Goal: Information Seeking & Learning: Learn about a topic

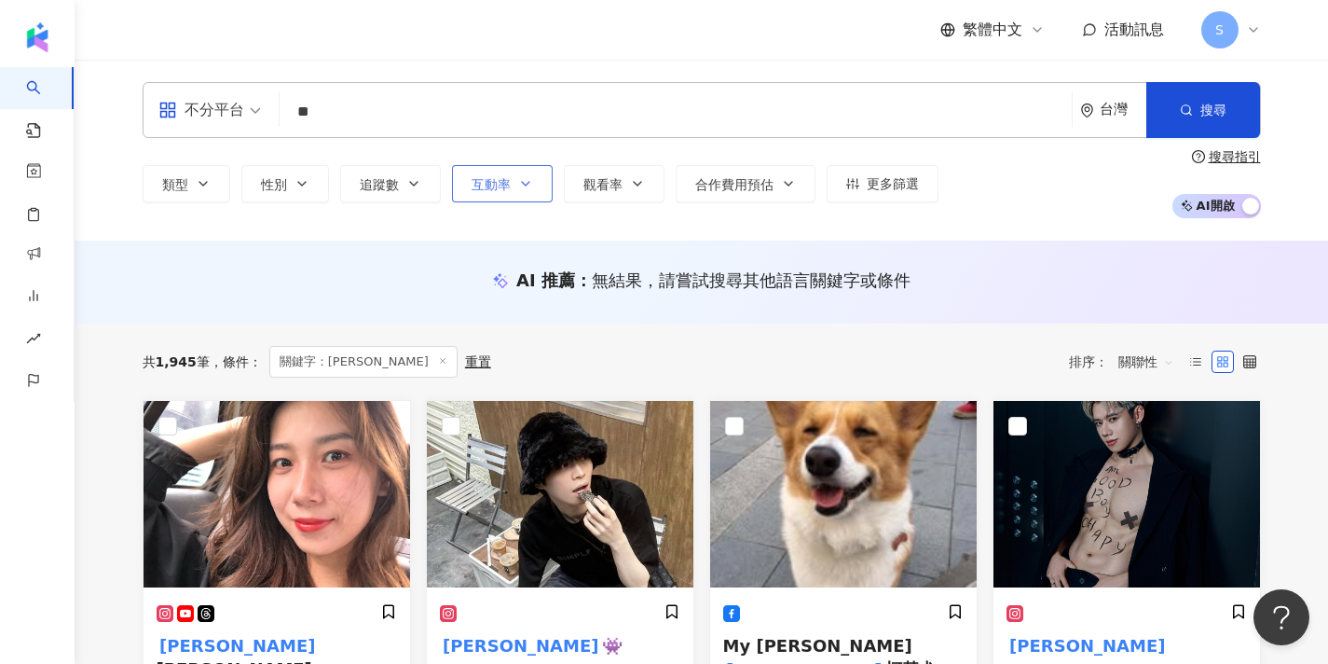
type input "**"
click at [496, 187] on span "互動率" at bounding box center [491, 184] width 39 height 15
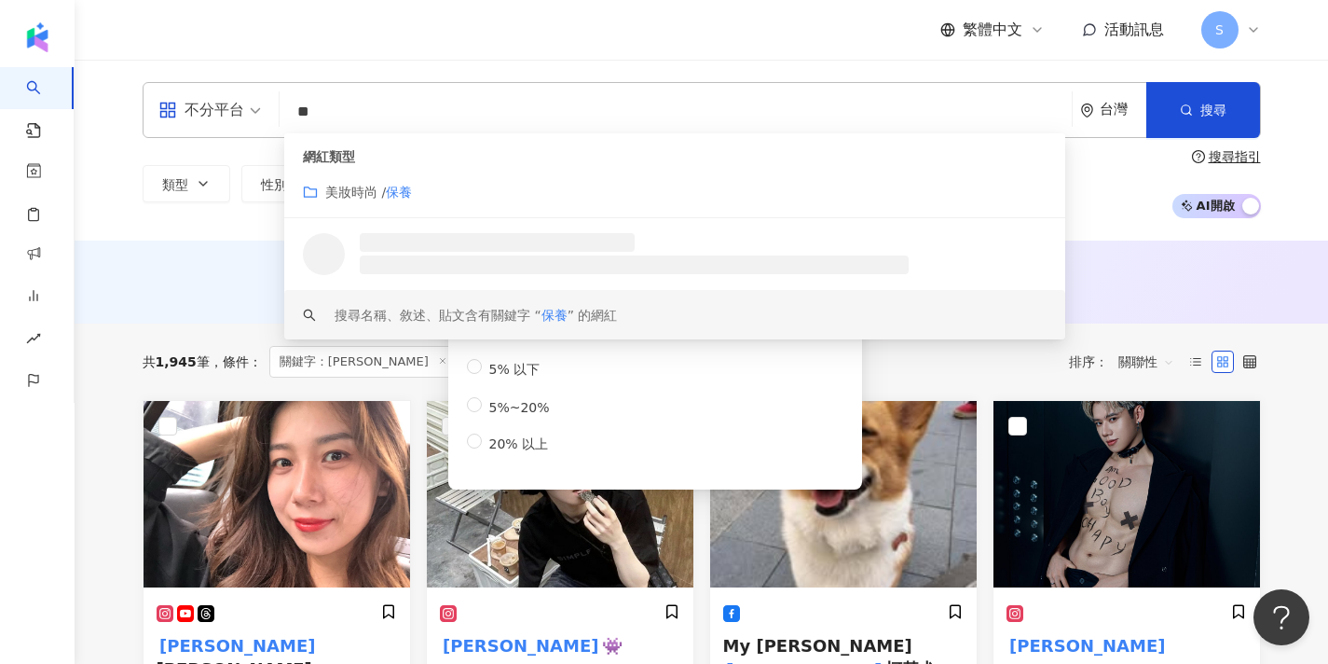
click at [519, 280] on div at bounding box center [674, 254] width 781 height 72
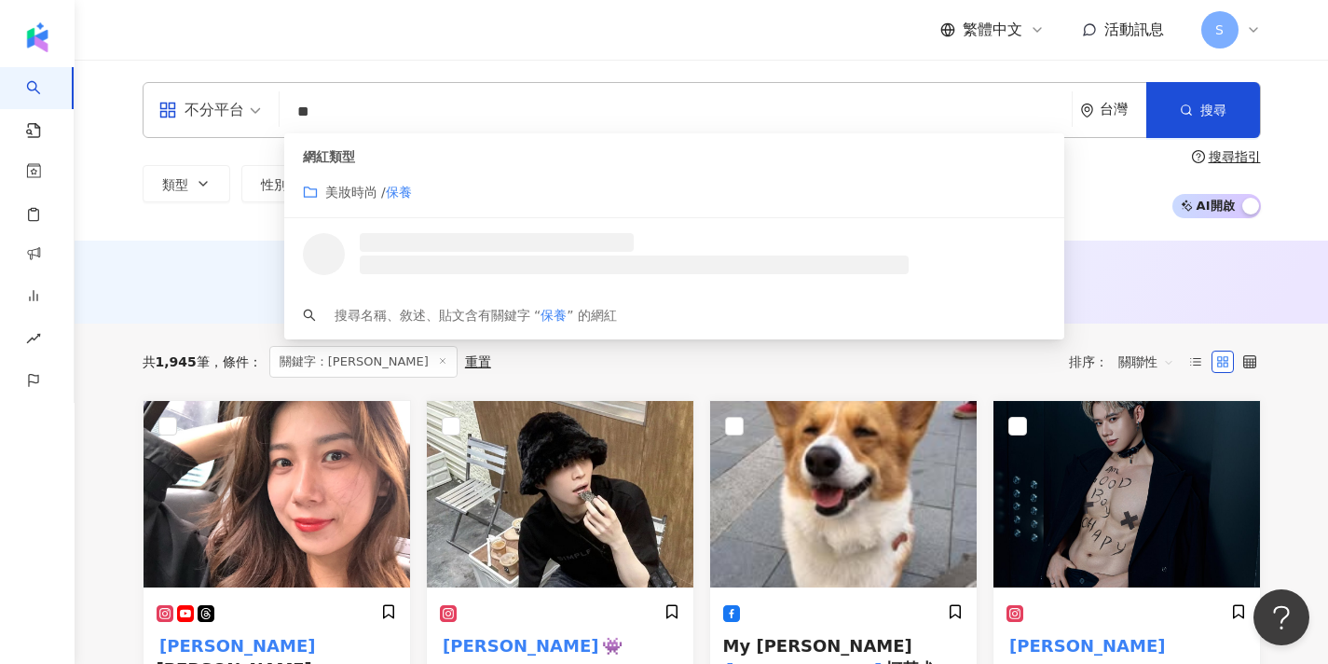
click at [445, 116] on input "**" at bounding box center [675, 111] width 777 height 35
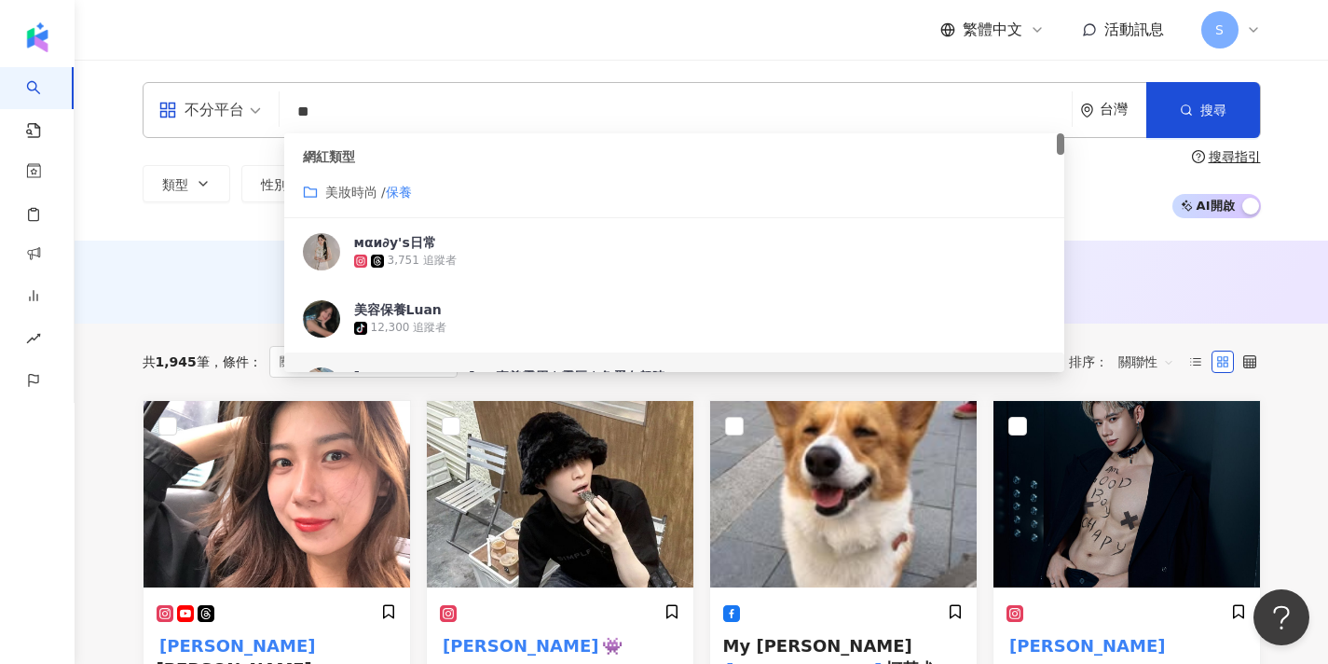
click at [550, 375] on div "共 1,945 筆 條件 ： 關鍵字：查理 重置 排序： 關聯性" at bounding box center [702, 362] width 1119 height 32
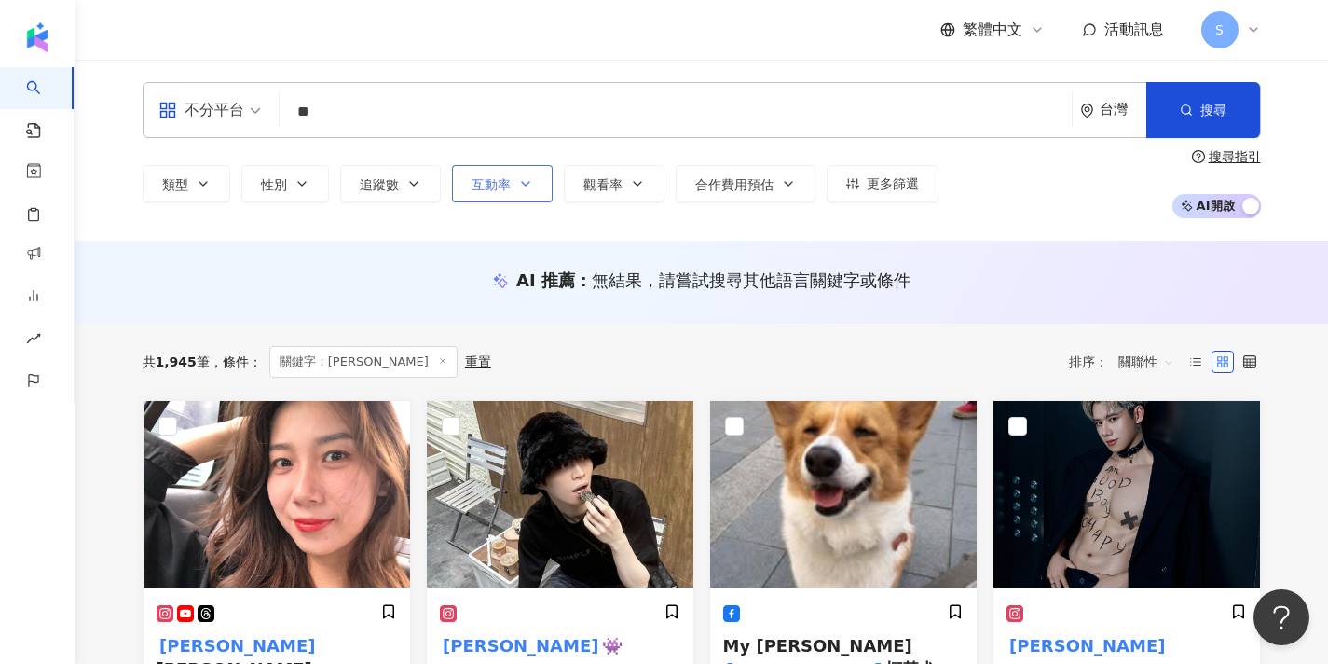
click at [498, 198] on button "互動率" at bounding box center [502, 183] width 101 height 37
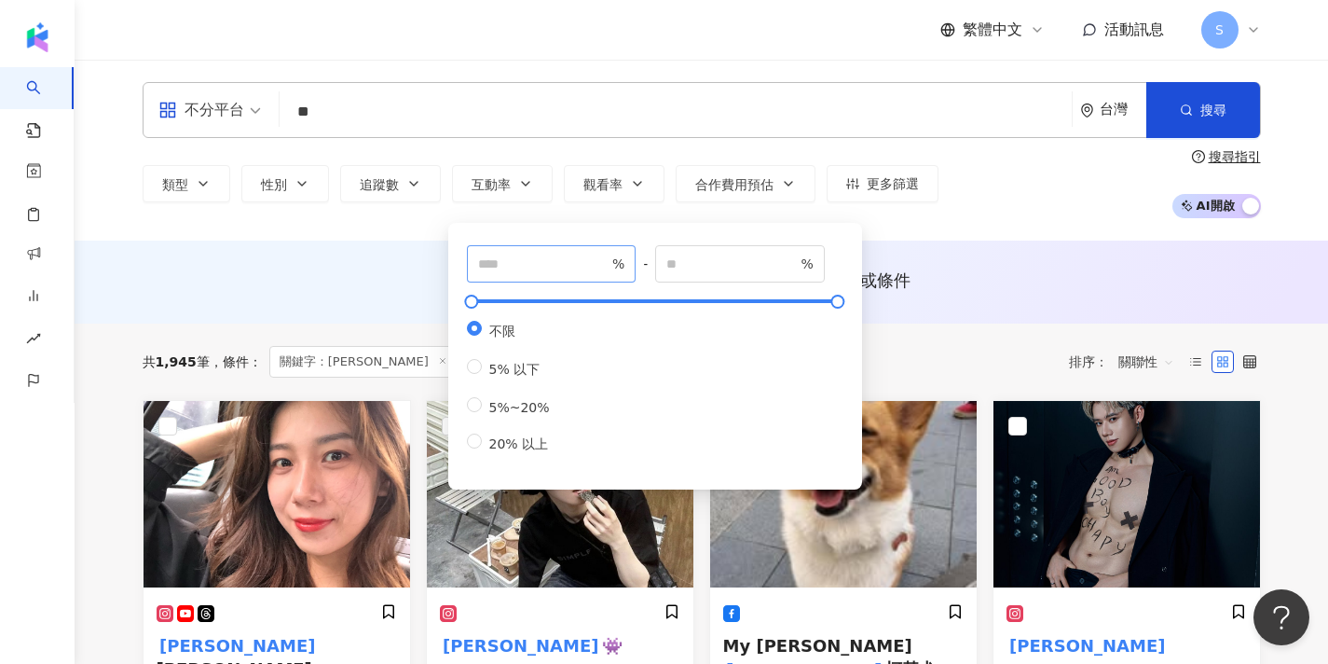
click at [521, 277] on span "%" at bounding box center [552, 263] width 170 height 37
type input "*"
click at [1177, 117] on button "搜尋" at bounding box center [1204, 110] width 114 height 56
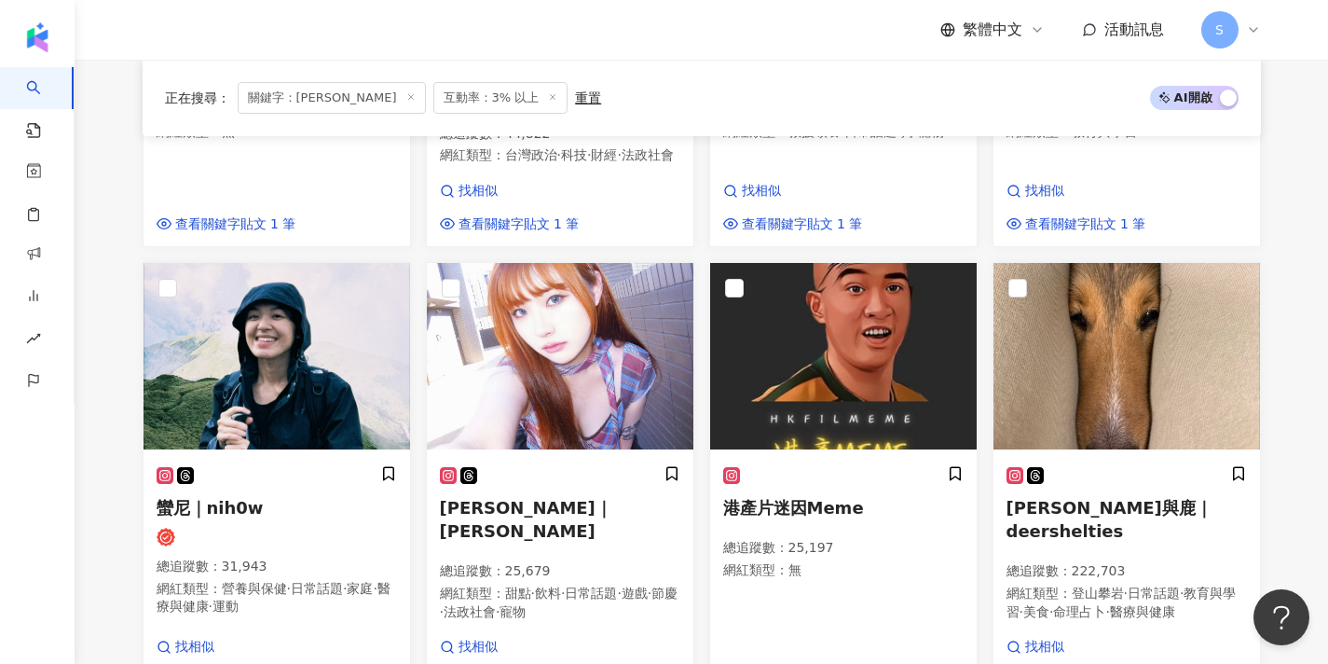
scroll to position [1078, 0]
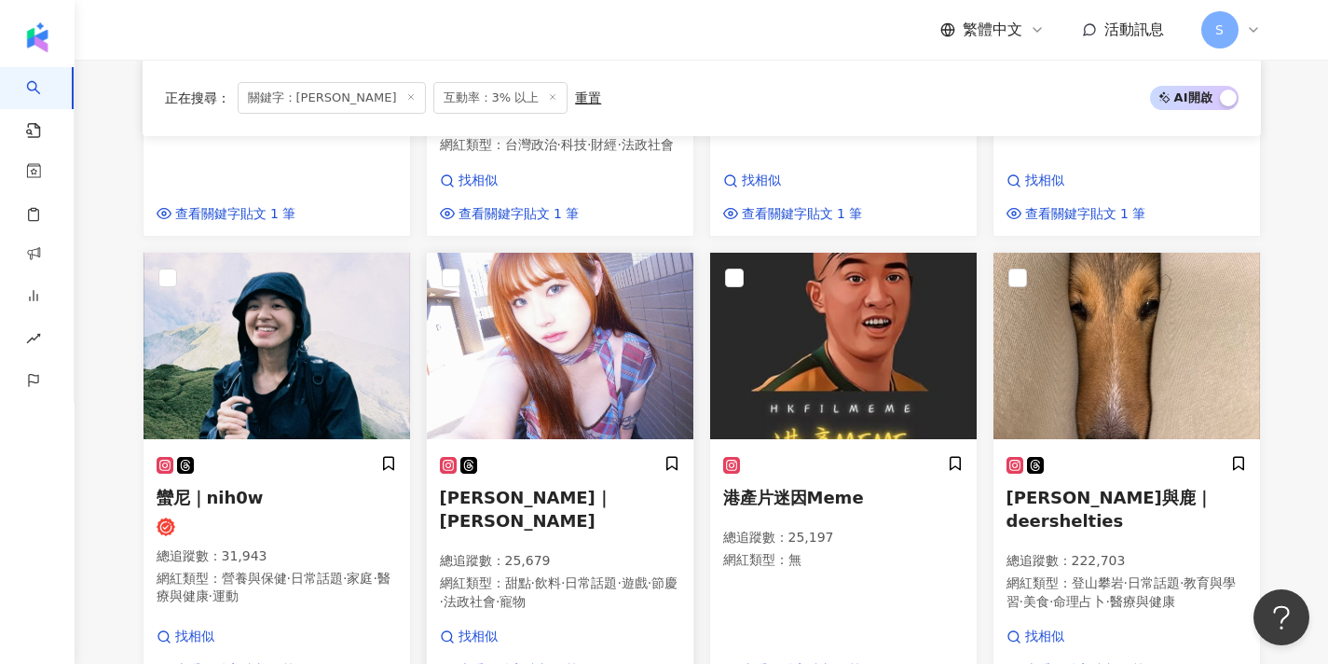
click at [569, 302] on img at bounding box center [560, 346] width 267 height 186
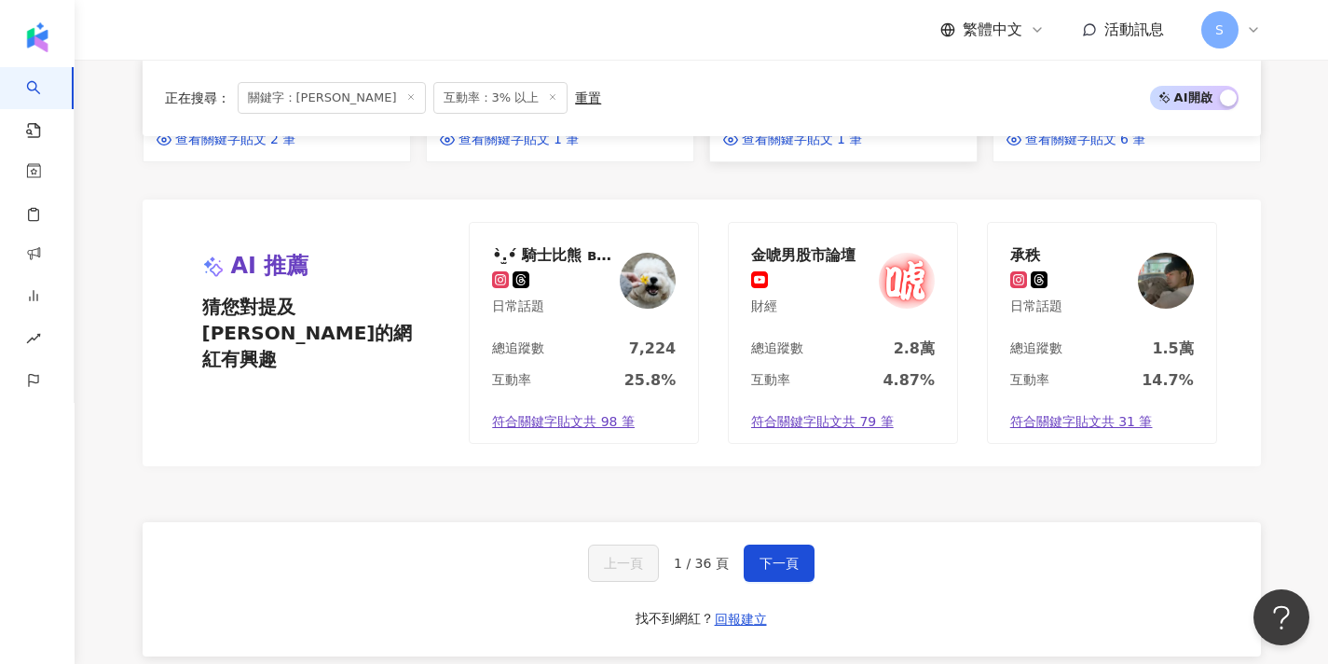
scroll to position [1626, 0]
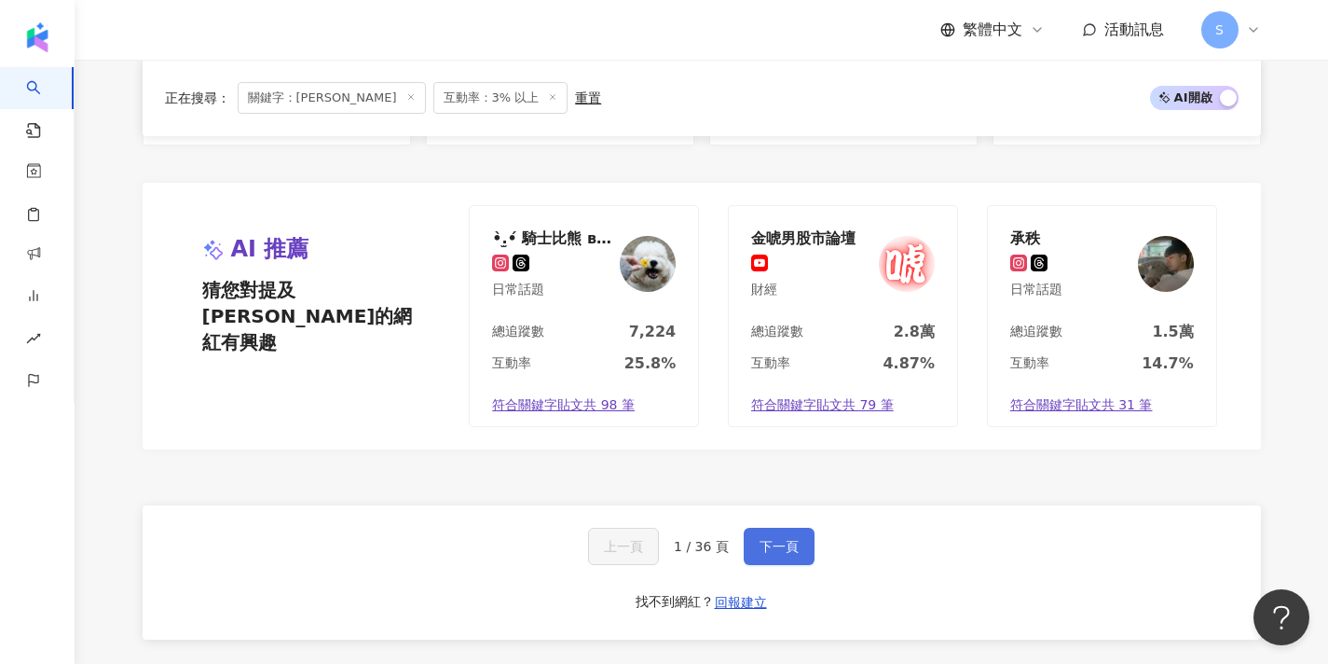
click at [766, 539] on span "下一頁" at bounding box center [779, 546] width 39 height 15
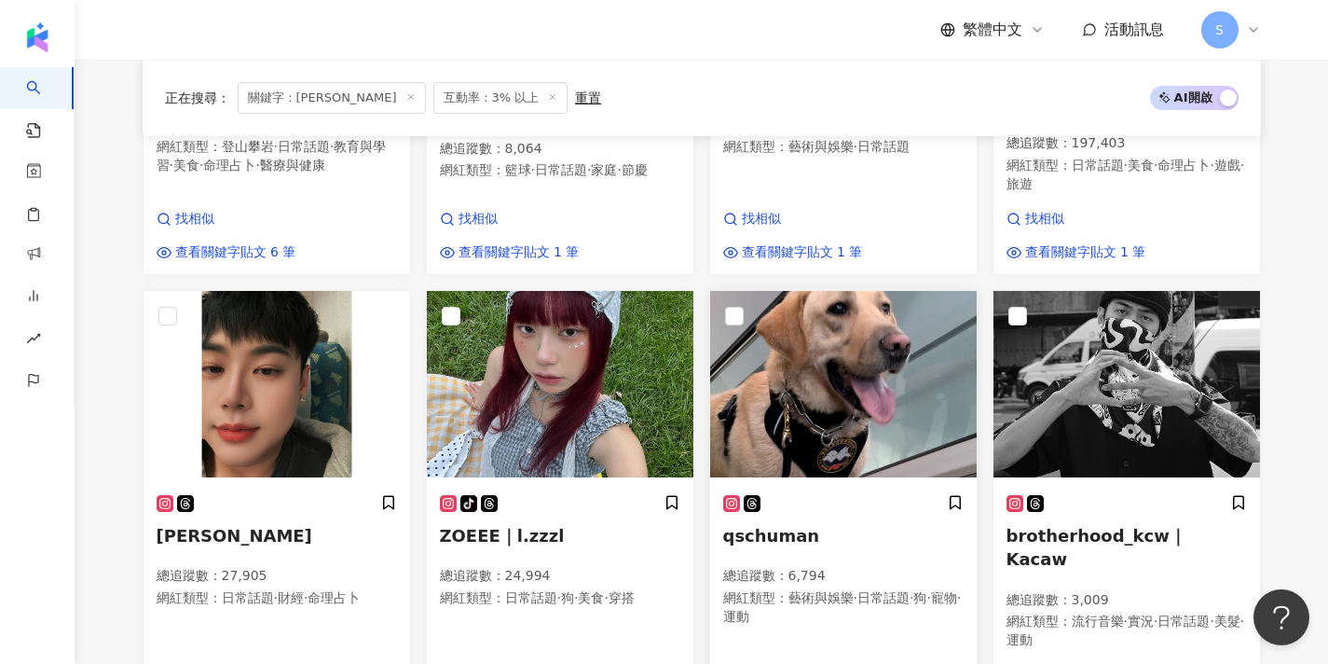
scroll to position [585, 0]
click at [624, 369] on img at bounding box center [560, 383] width 267 height 186
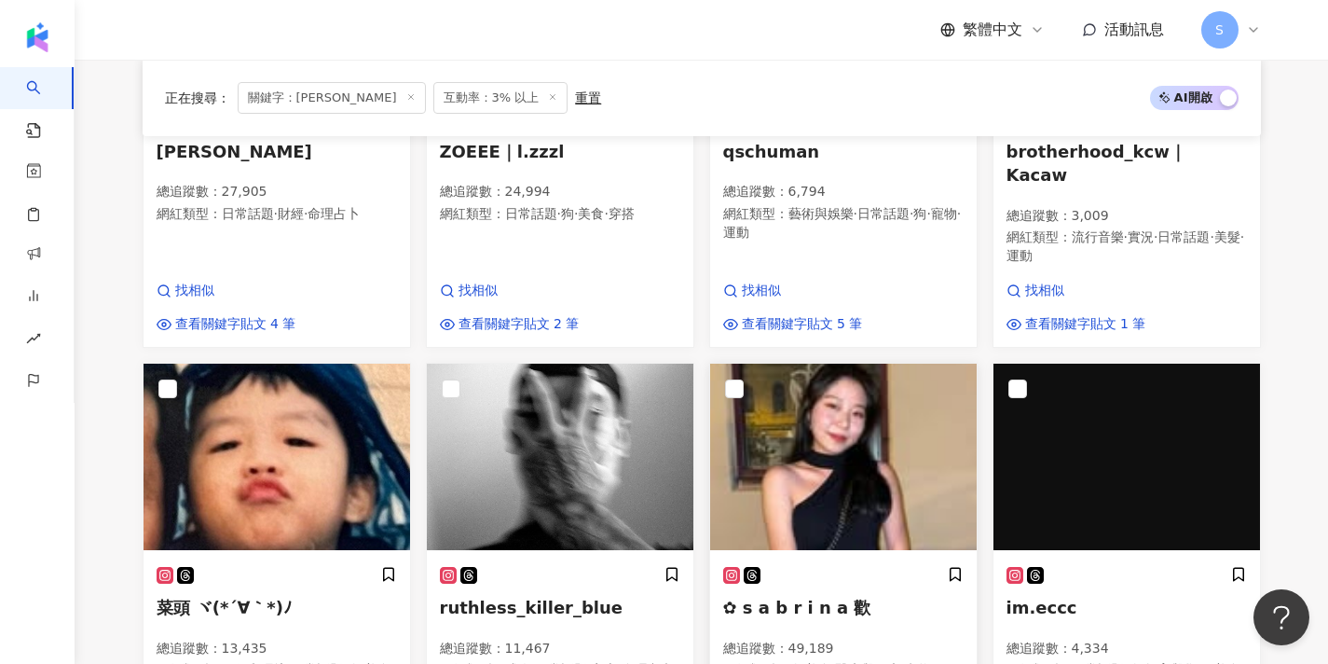
scroll to position [974, 0]
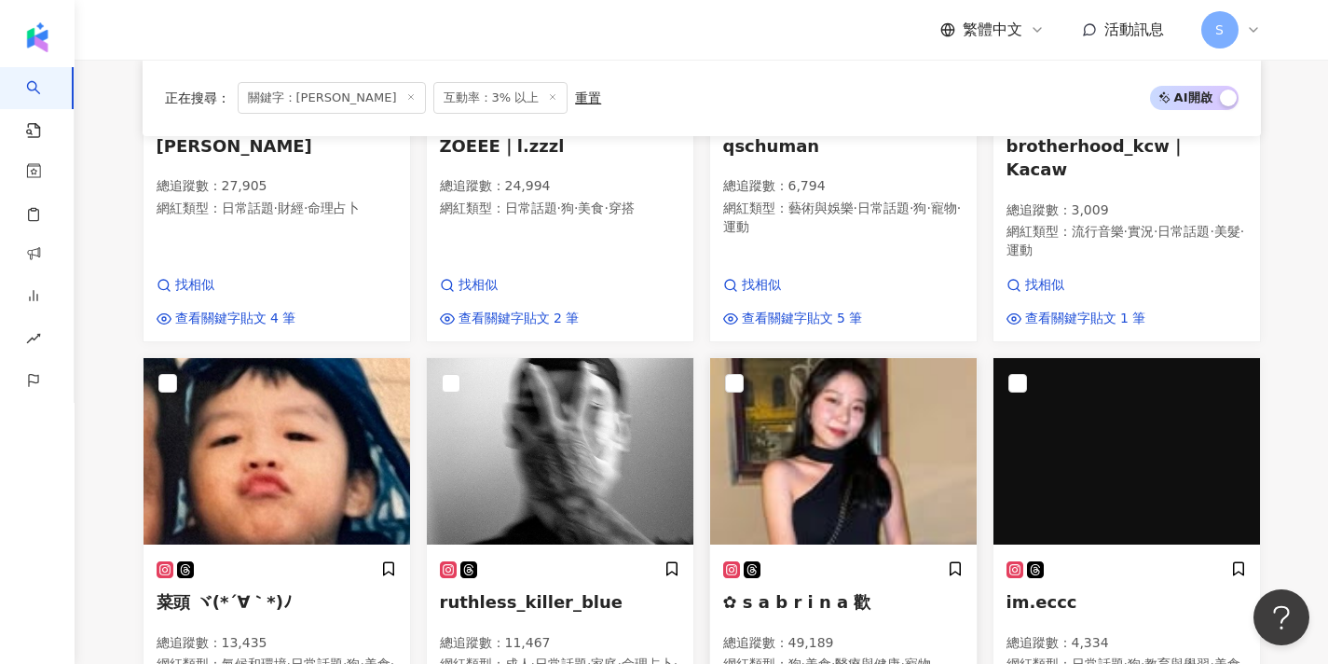
click at [856, 448] on img at bounding box center [843, 451] width 267 height 186
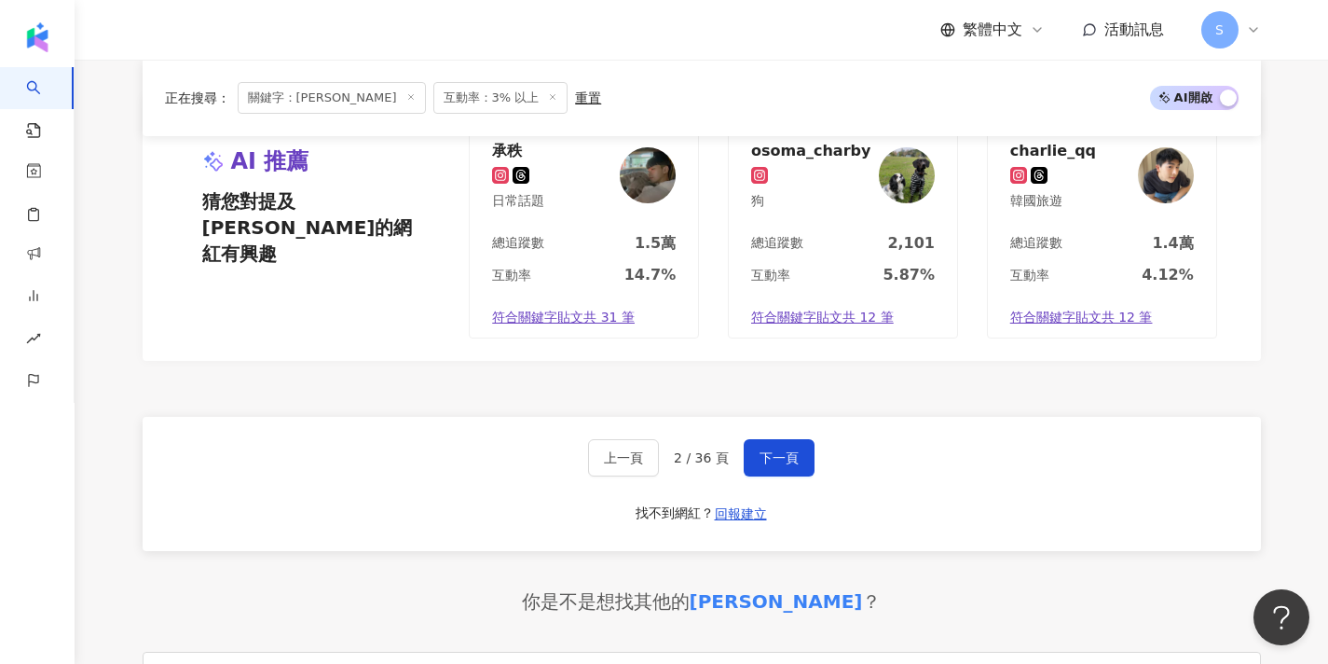
scroll to position [1707, 0]
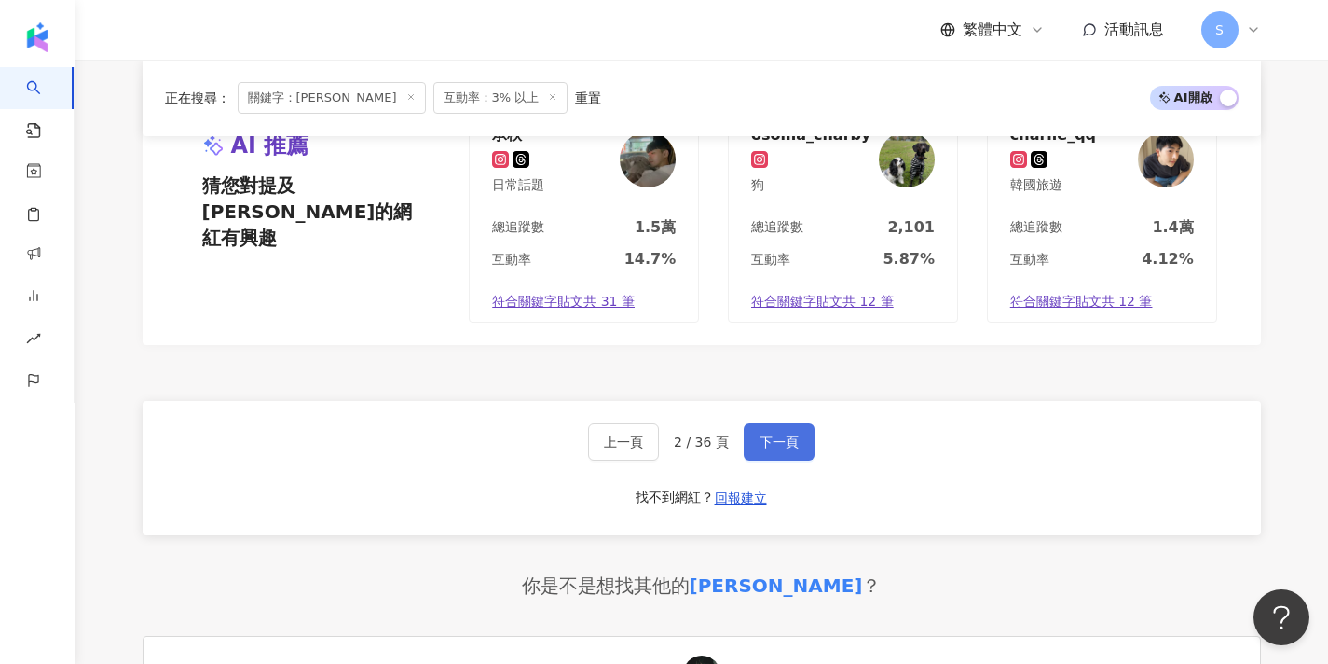
click at [760, 434] on span "下一頁" at bounding box center [779, 441] width 39 height 15
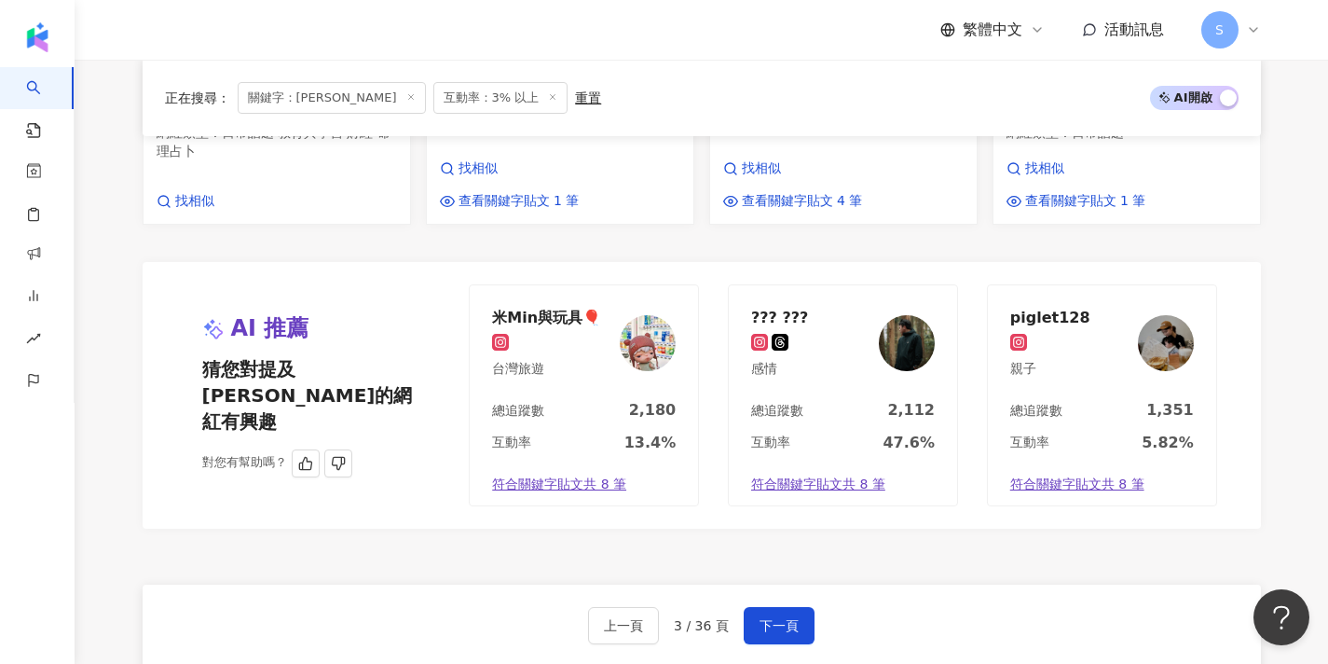
scroll to position [1500, 0]
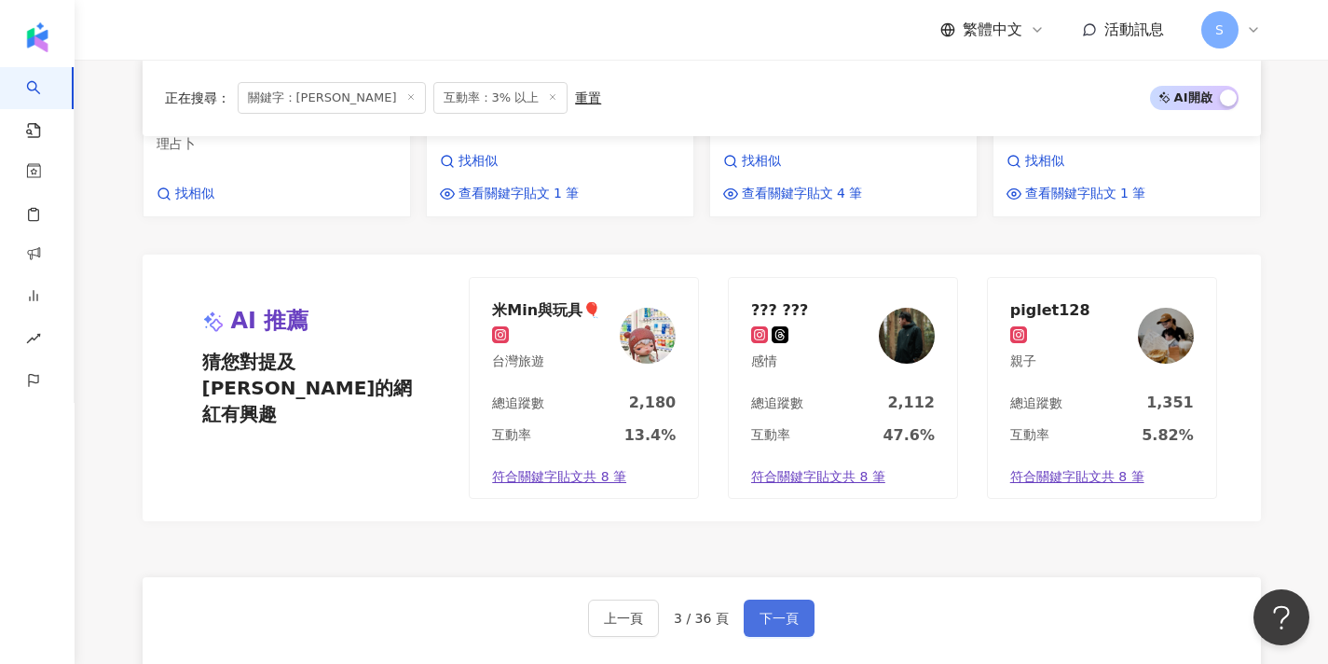
click at [768, 599] on button "下一頁" at bounding box center [779, 617] width 71 height 37
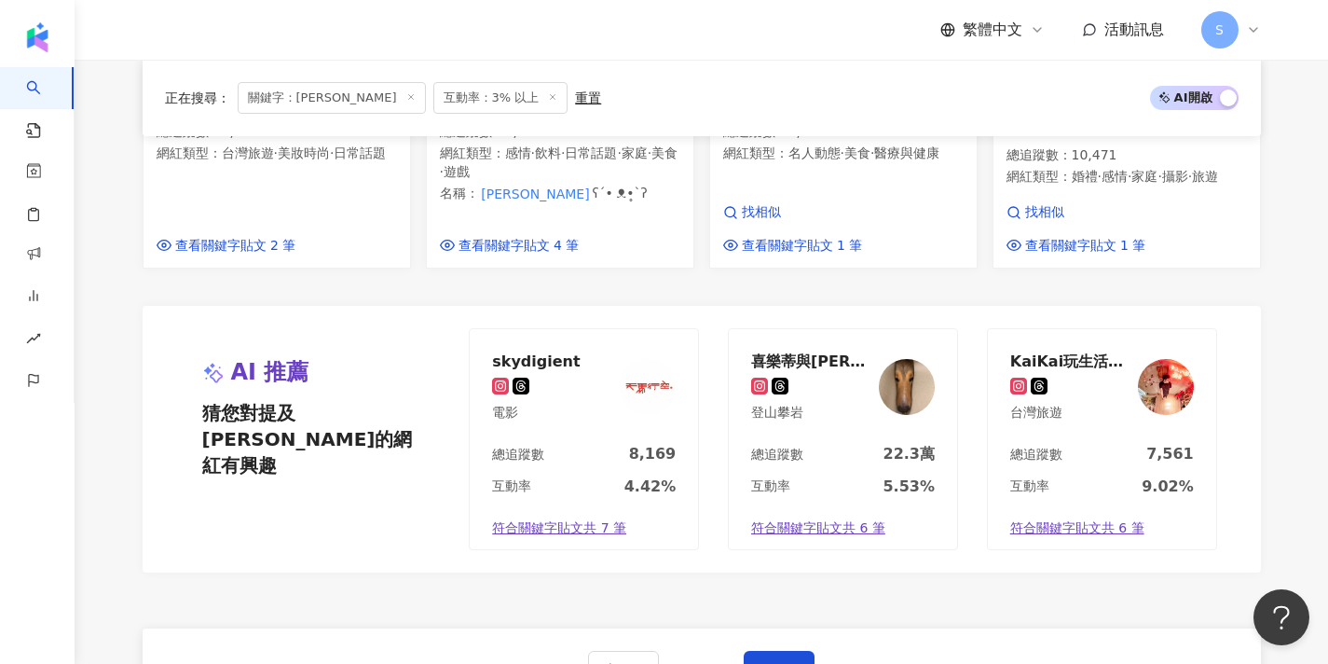
scroll to position [1511, 0]
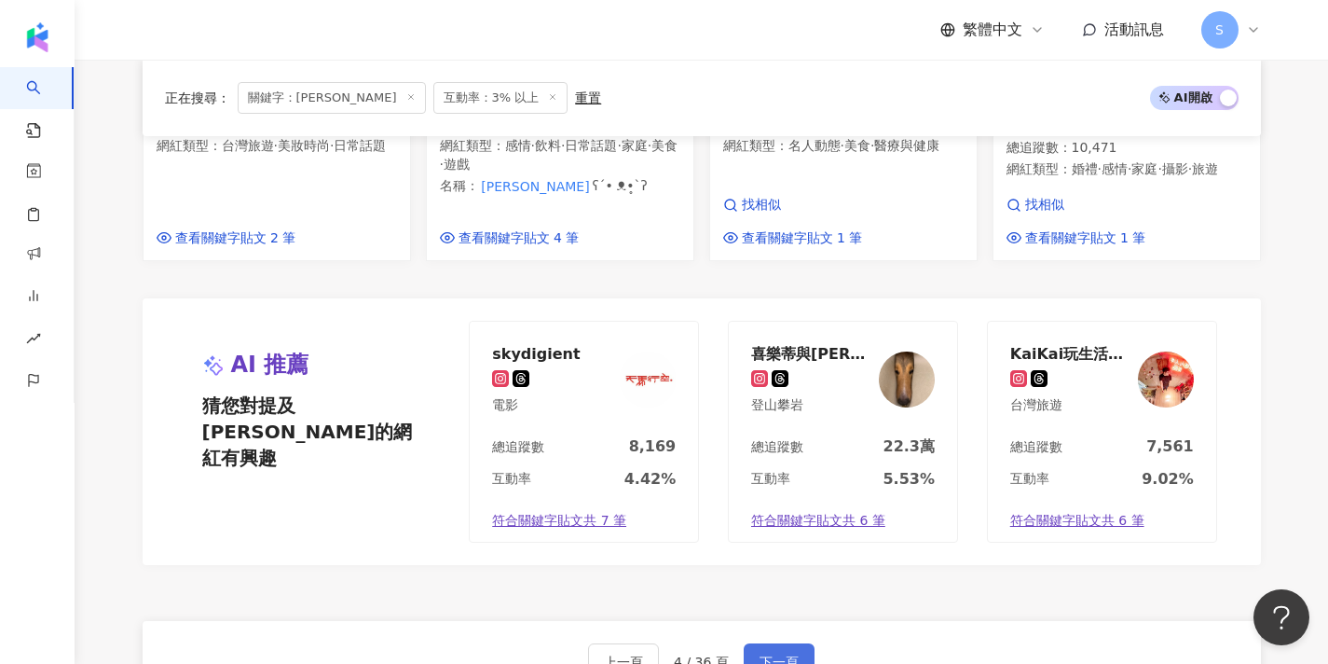
click at [779, 654] on span "下一頁" at bounding box center [779, 661] width 39 height 15
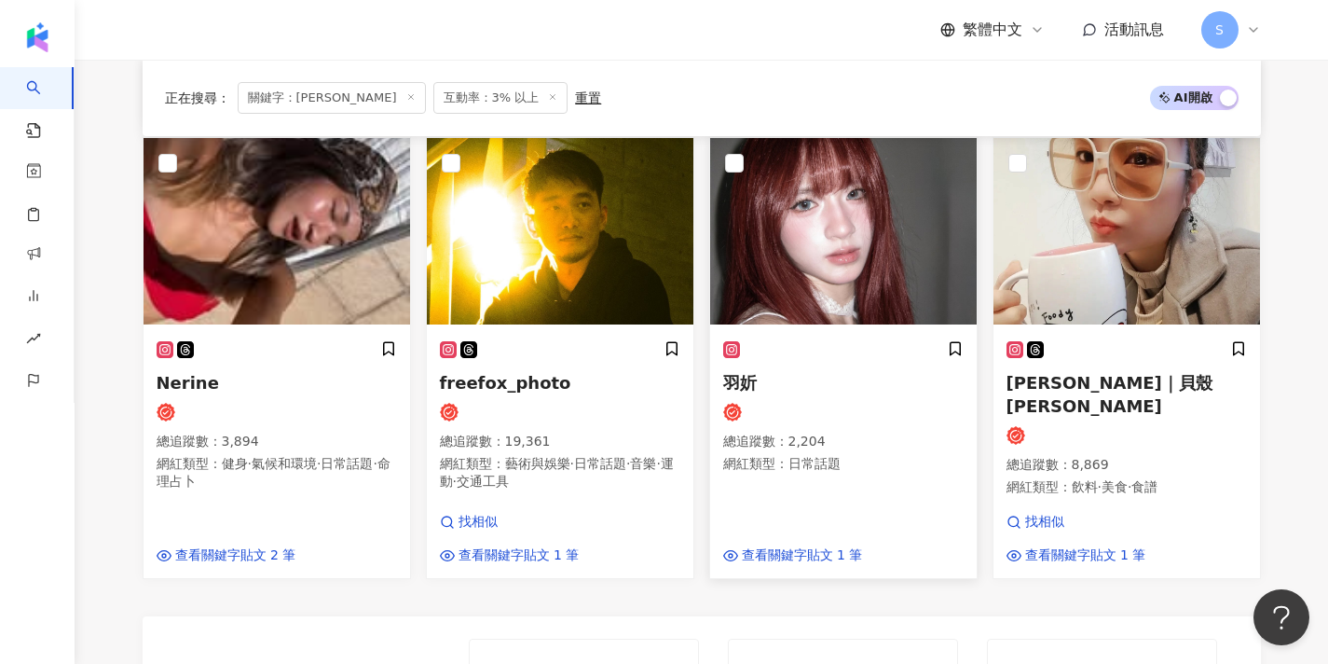
scroll to position [1076, 0]
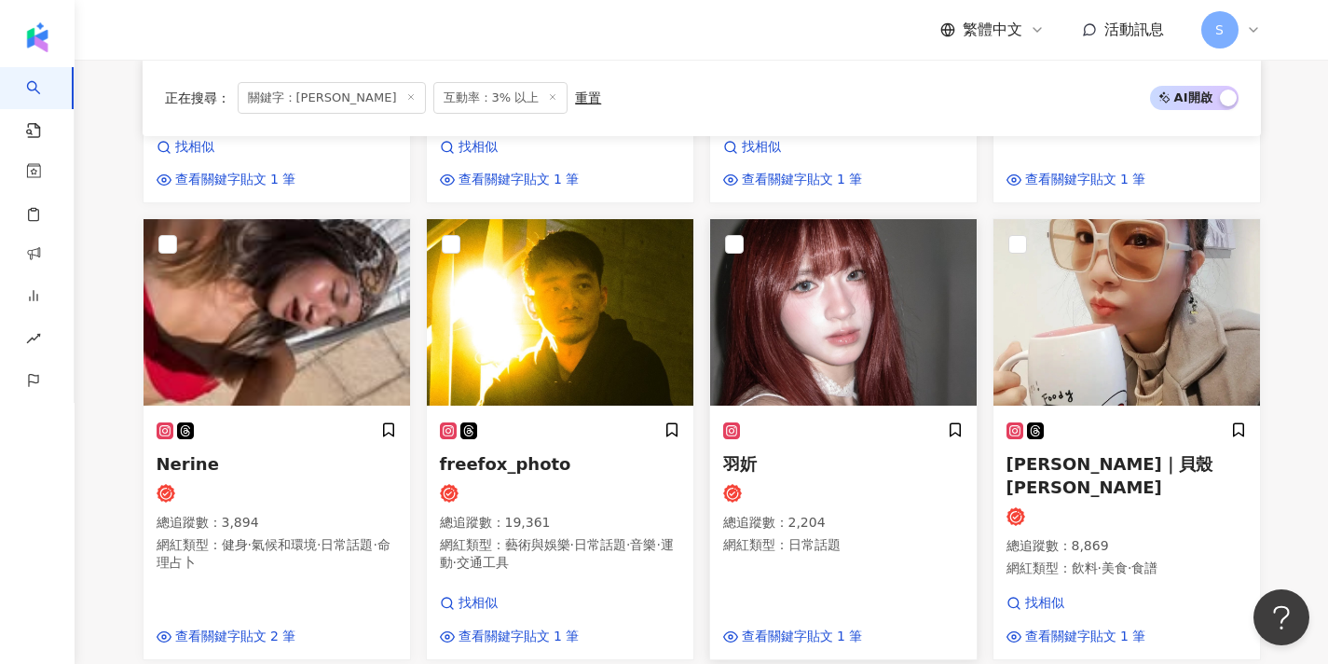
click at [845, 342] on img at bounding box center [843, 312] width 267 height 186
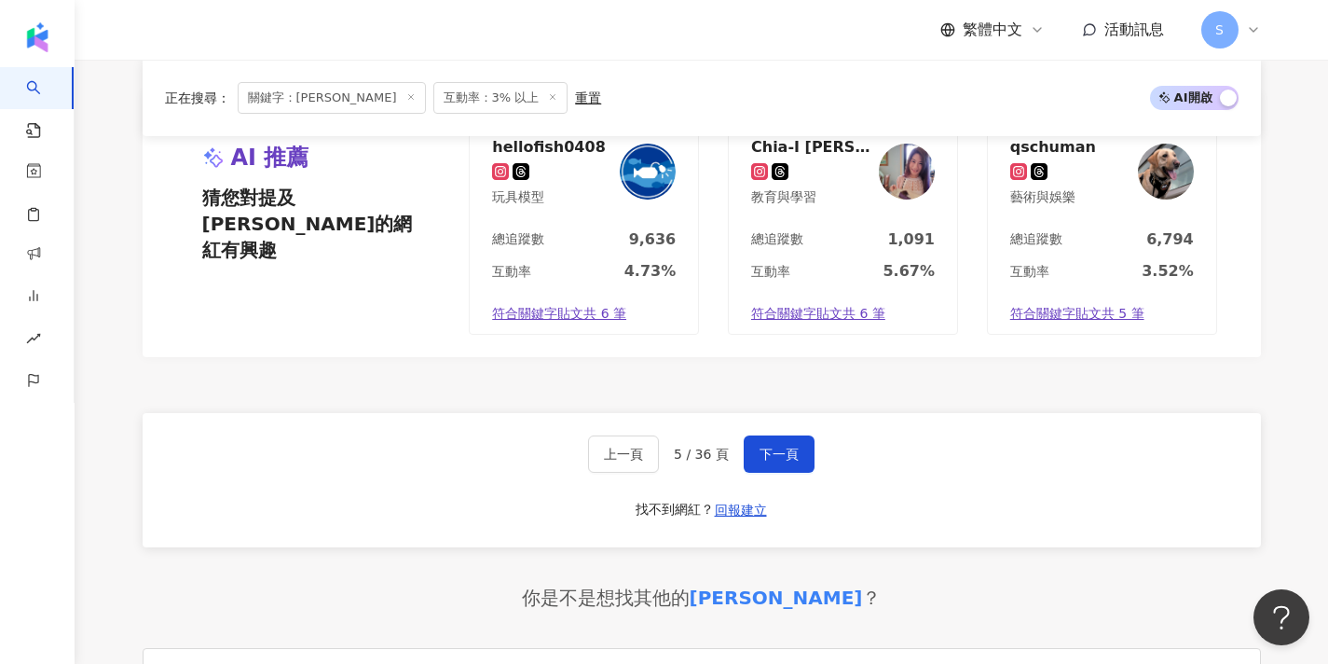
scroll to position [1696, 0]
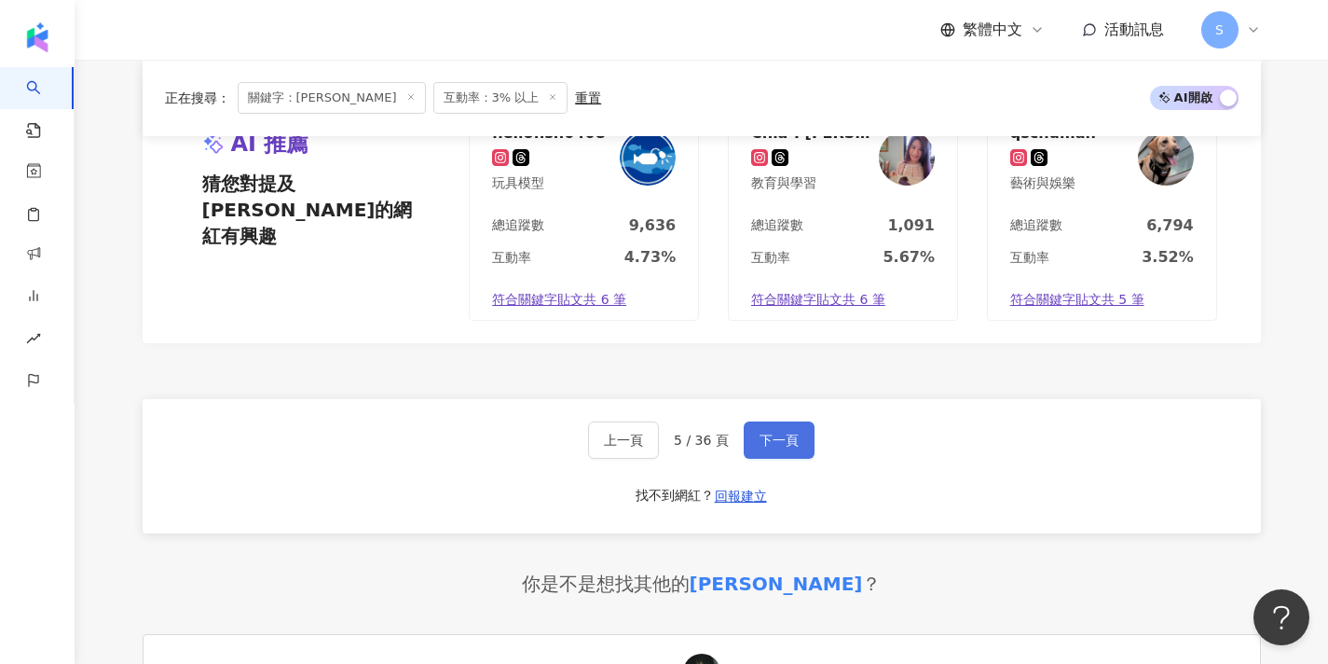
click at [779, 421] on button "下一頁" at bounding box center [779, 439] width 71 height 37
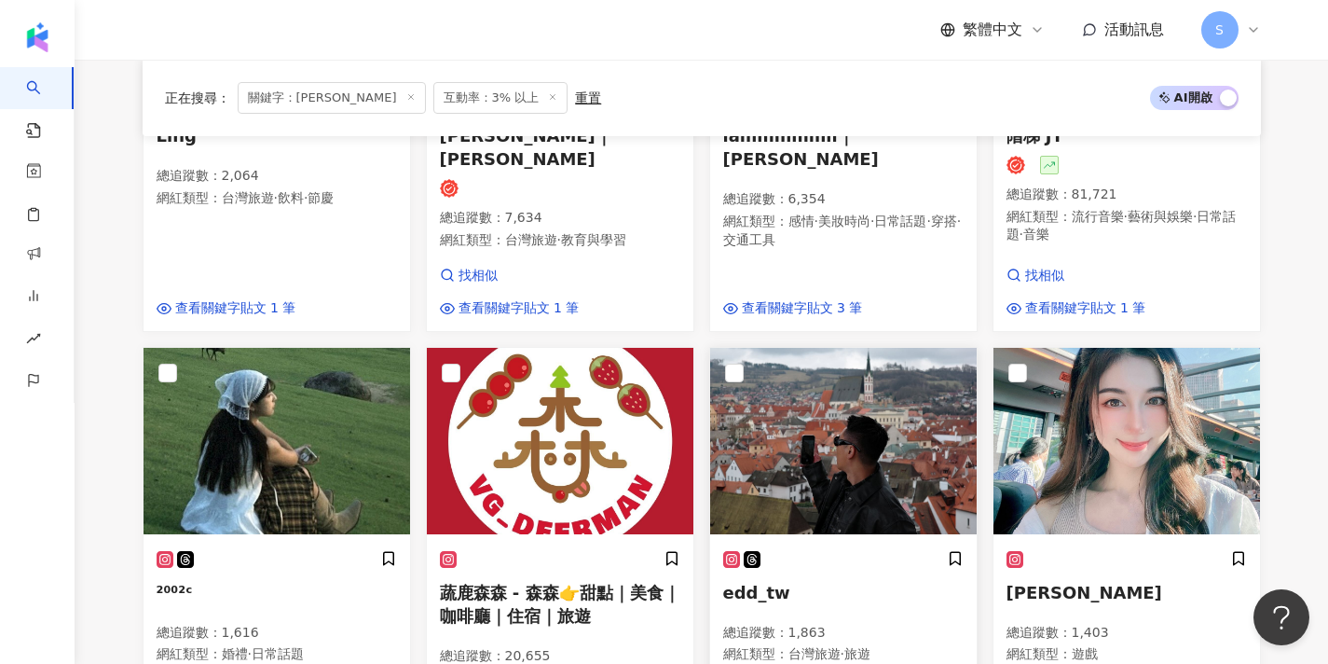
scroll to position [629, 0]
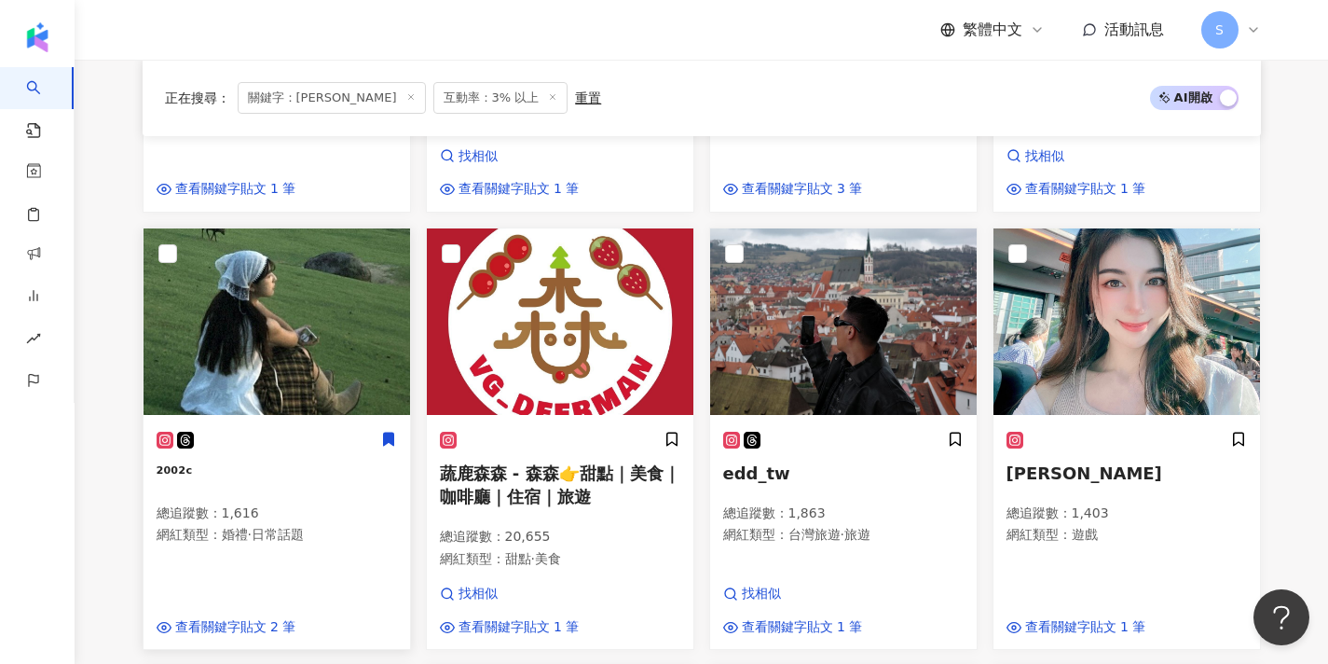
click at [318, 367] on img at bounding box center [277, 321] width 267 height 186
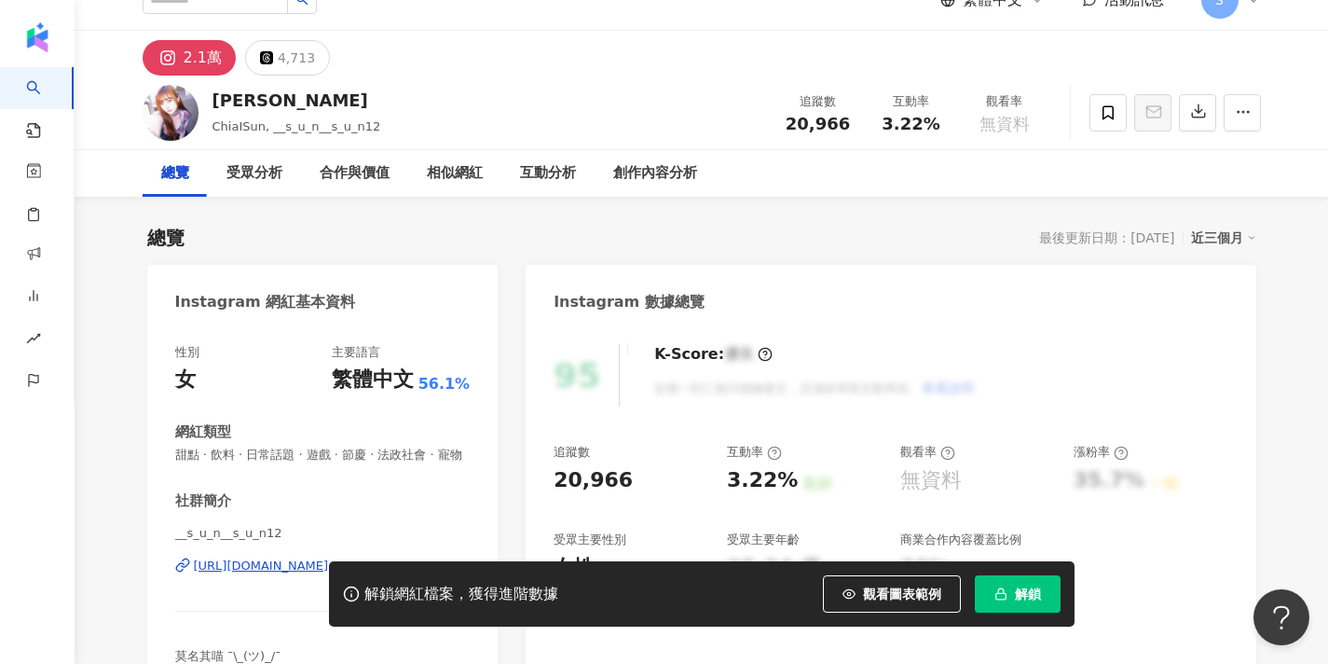
scroll to position [111, 0]
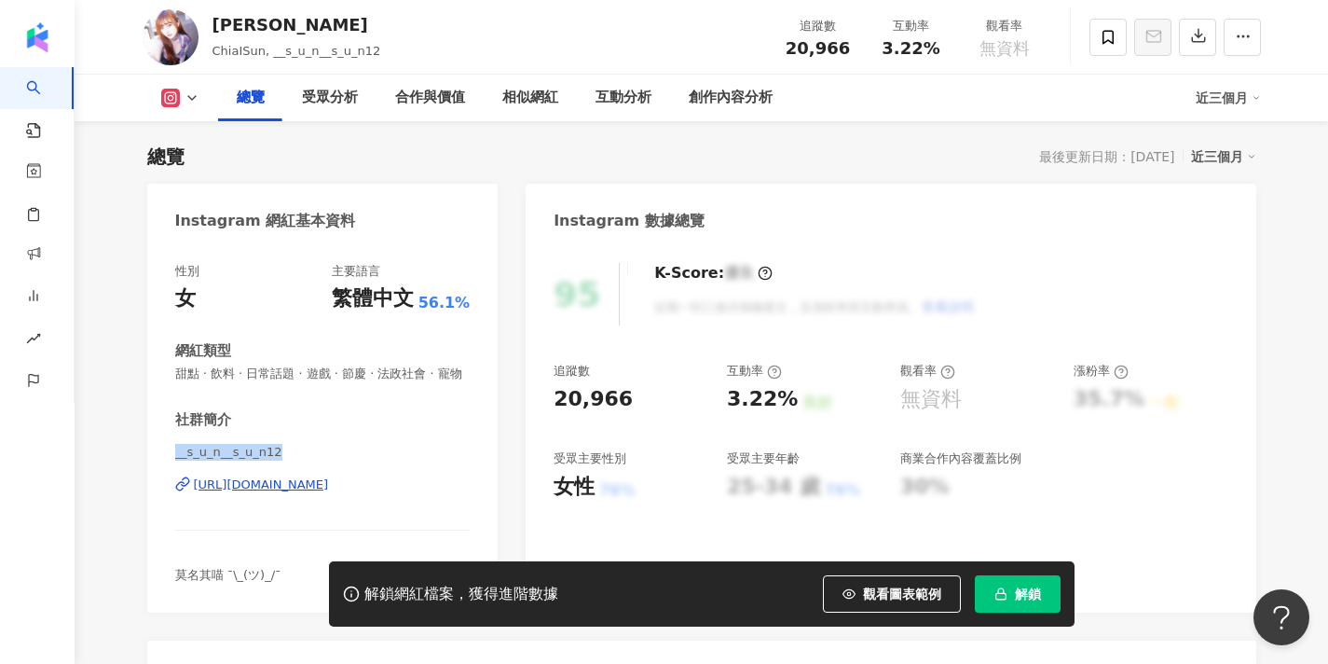
drag, startPoint x: 285, startPoint y: 448, endPoint x: 160, endPoint y: 450, distance: 124.9
click at [160, 450] on div "性別 女 主要語言 繁體中文 56.1% 網紅類型 甜點 · 飲料 · 日常話題 · 遊戲 · 節慶 · 法政社會 · 寵物 社群簡介 __s_u_n__s_…" at bounding box center [322, 428] width 351 height 368
copy span "__s_u_n__s_u_n12"
click at [1114, 45] on icon at bounding box center [1108, 37] width 17 height 17
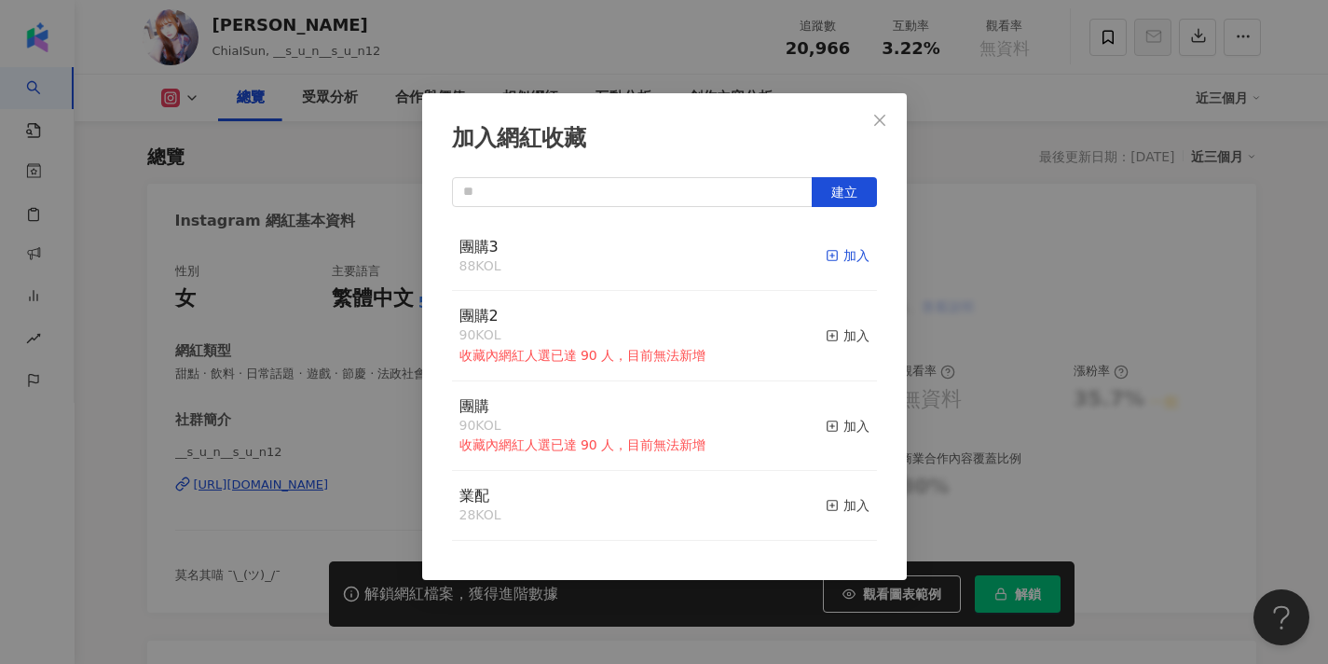
click at [841, 254] on div "加入" at bounding box center [848, 255] width 44 height 21
click at [880, 119] on icon "close" at bounding box center [879, 119] width 11 height 11
click at [879, 117] on div "加入網紅收藏 建立 團購3 89 KOL 已加入 團購2 90 KOL 收藏內網紅人選已達 90 人，目前無法新增 加入 團購 90 KOL 收藏內網紅人選已…" at bounding box center [664, 332] width 1328 height 664
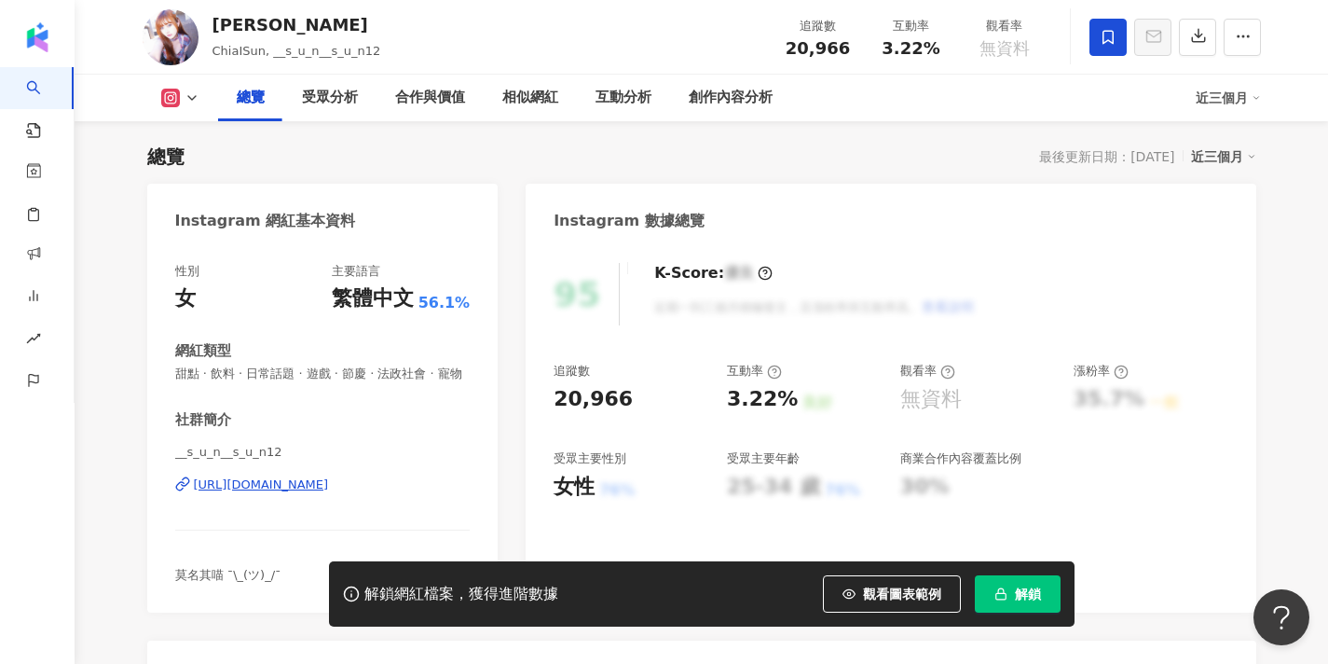
click at [329, 486] on div "https://www.instagram.com/__s_u_n__s_u_n12/" at bounding box center [261, 484] width 135 height 17
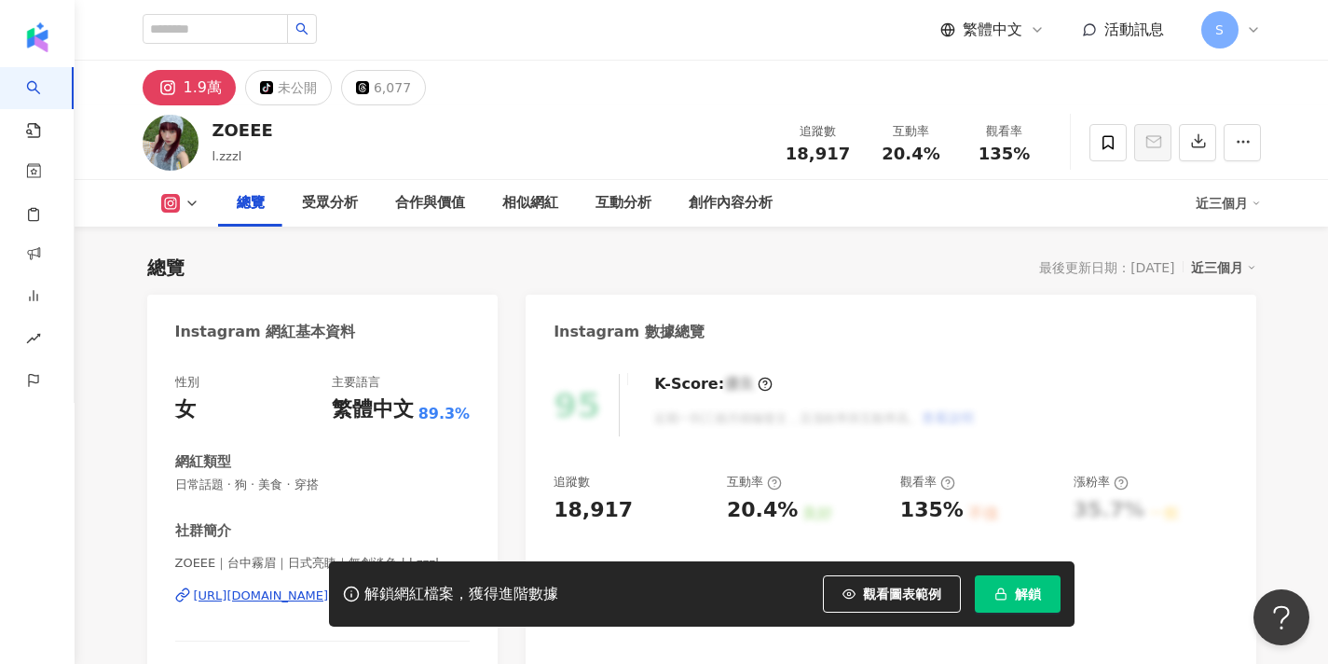
scroll to position [189, 0]
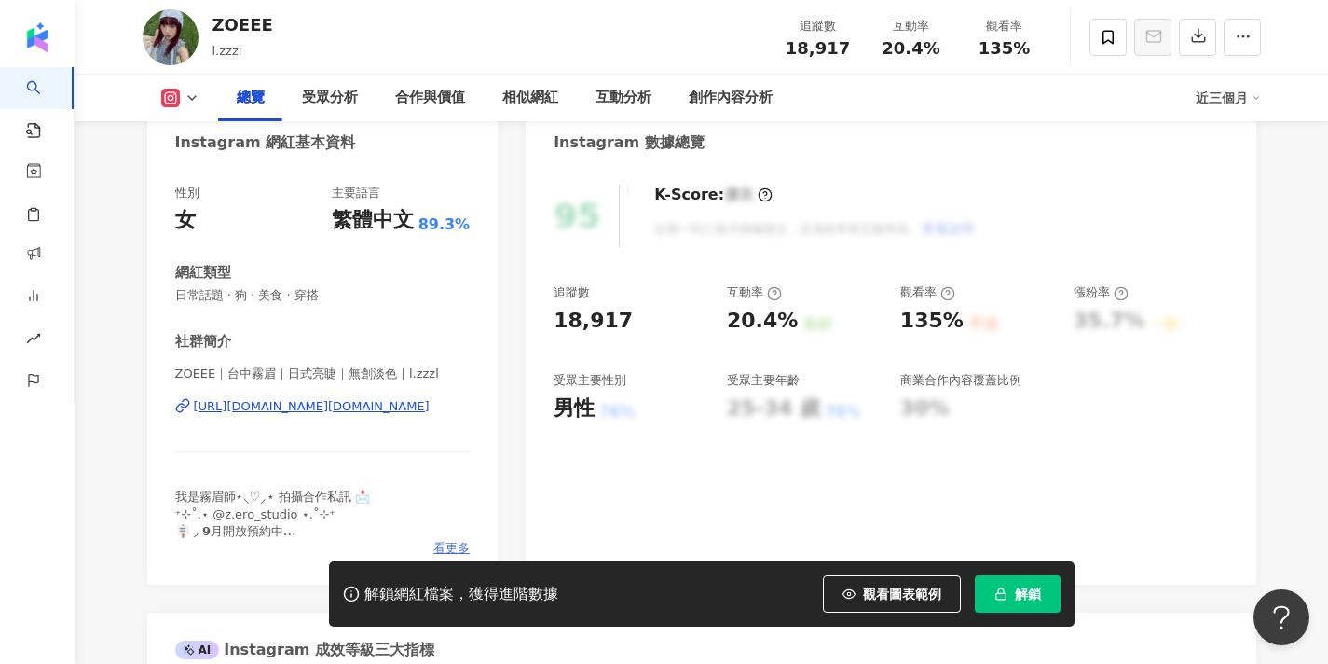
click at [457, 542] on span "看更多" at bounding box center [451, 548] width 36 height 17
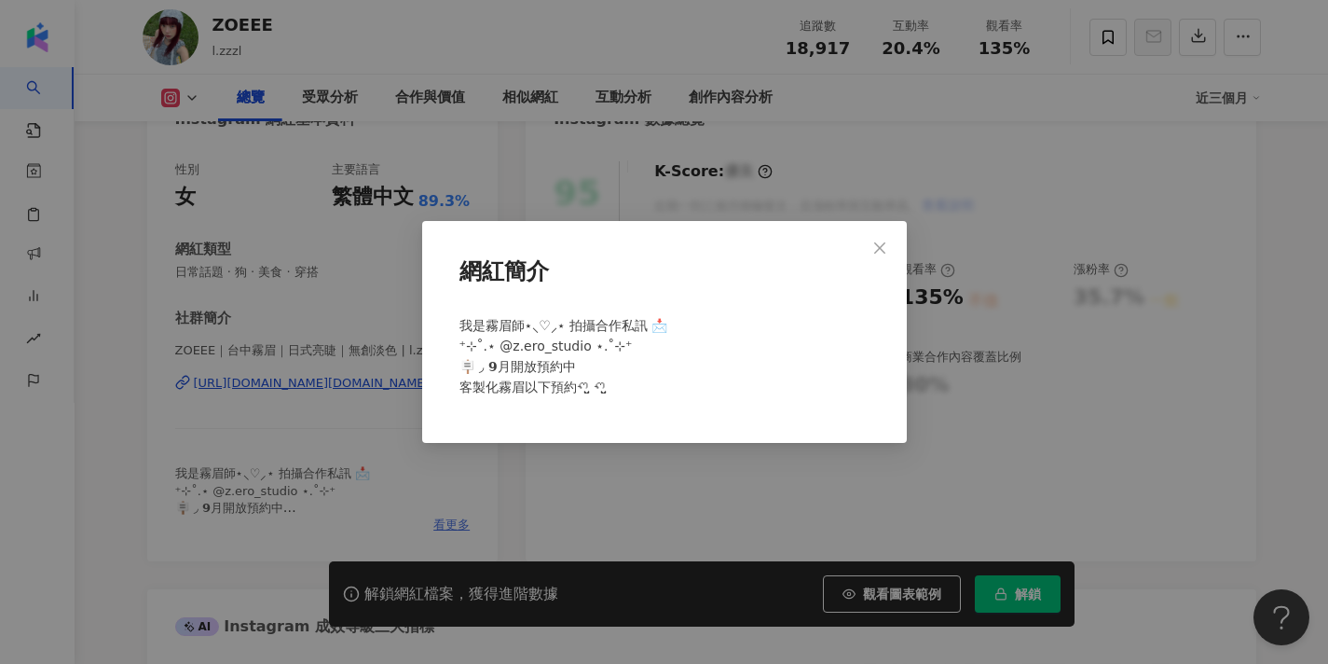
scroll to position [231, 0]
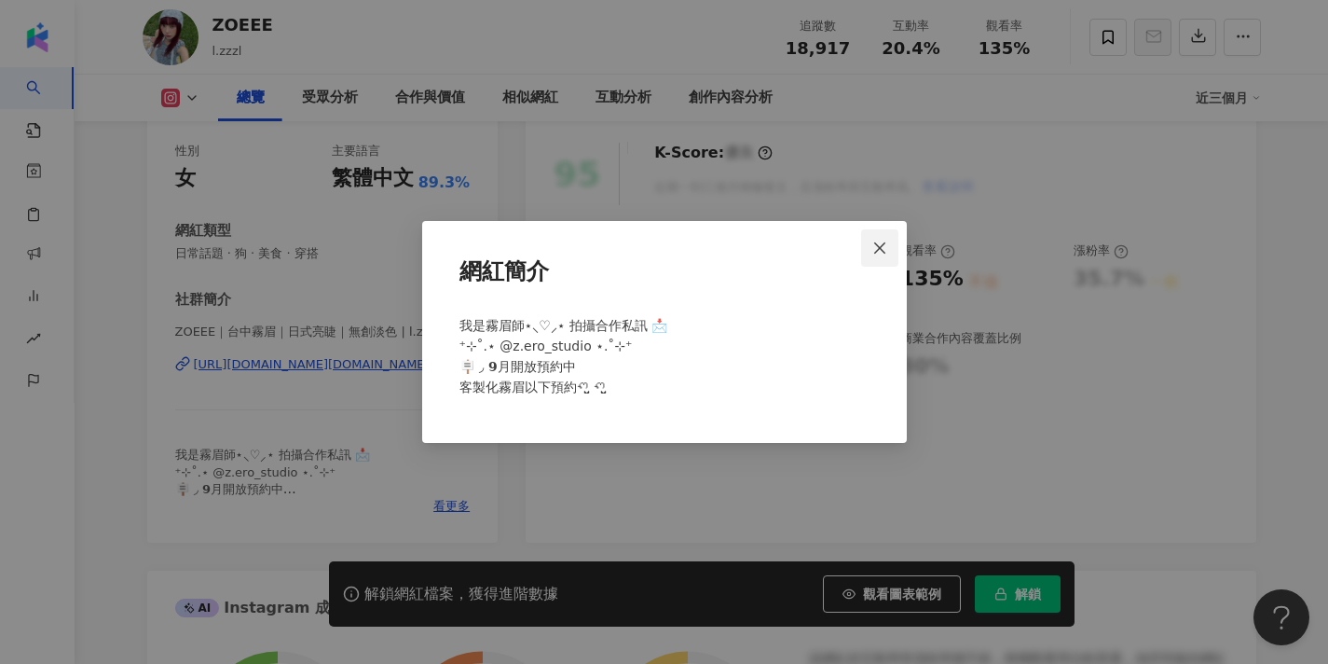
click at [876, 245] on icon "close" at bounding box center [879, 247] width 15 height 15
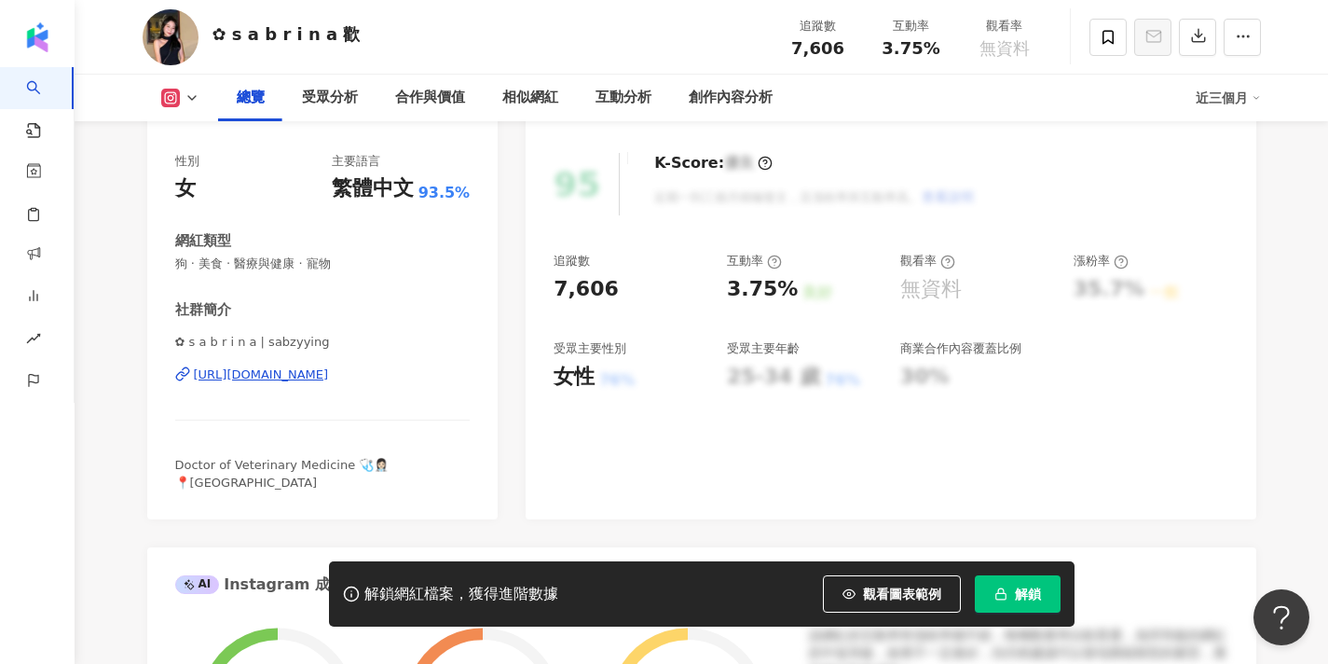
scroll to position [231, 0]
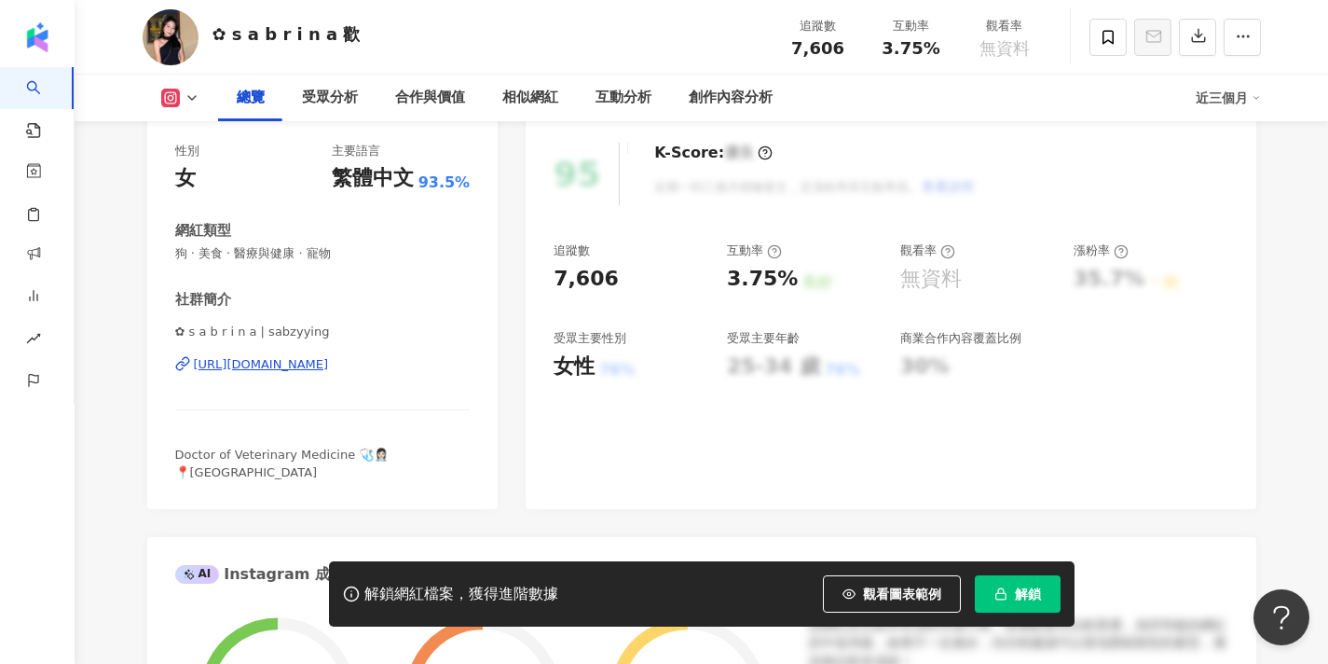
click at [325, 361] on div "https://www.instagram.com/sabzyying/" at bounding box center [261, 364] width 135 height 17
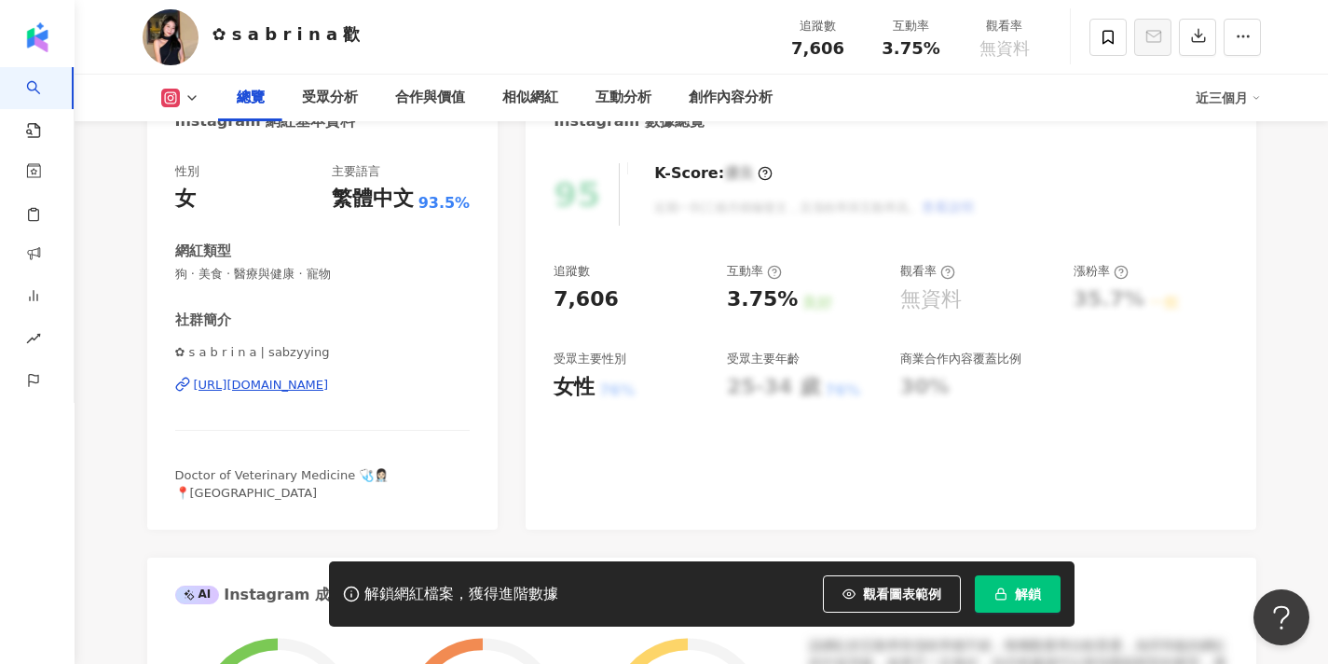
scroll to position [208, 0]
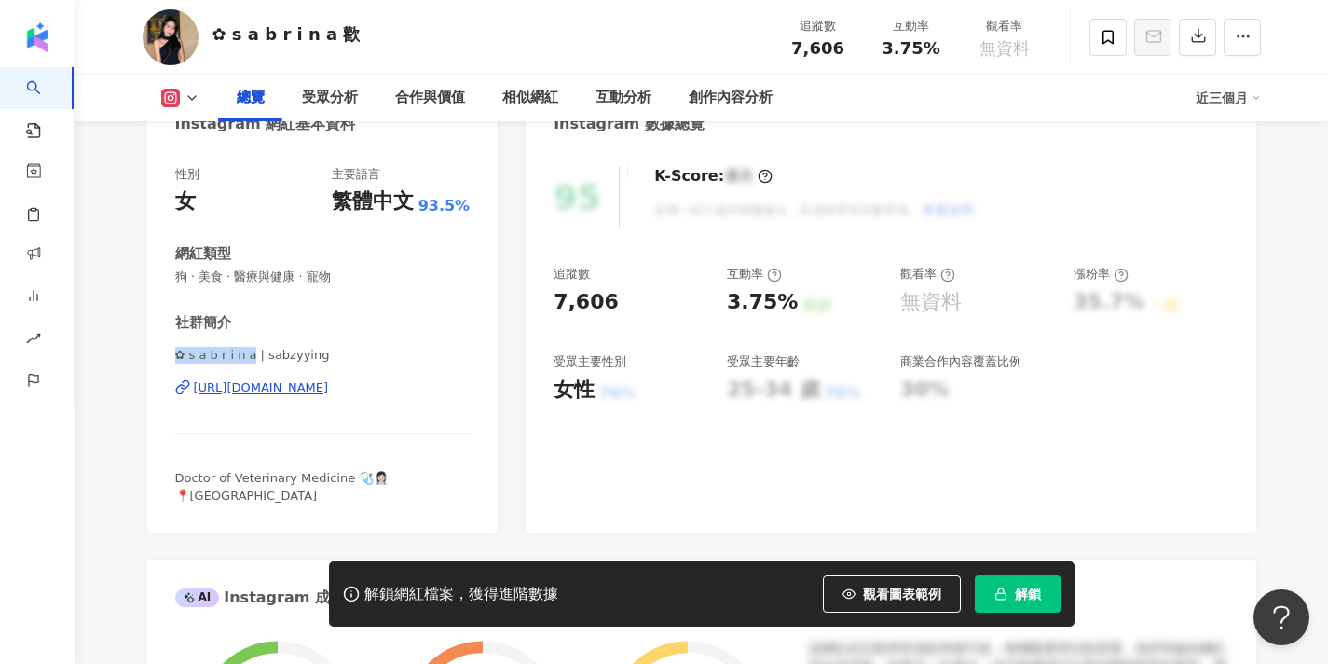
drag, startPoint x: 252, startPoint y: 352, endPoint x: 84, endPoint y: 352, distance: 167.8
copy span "✿ s a b r i n a"
click at [1093, 39] on span at bounding box center [1108, 37] width 37 height 37
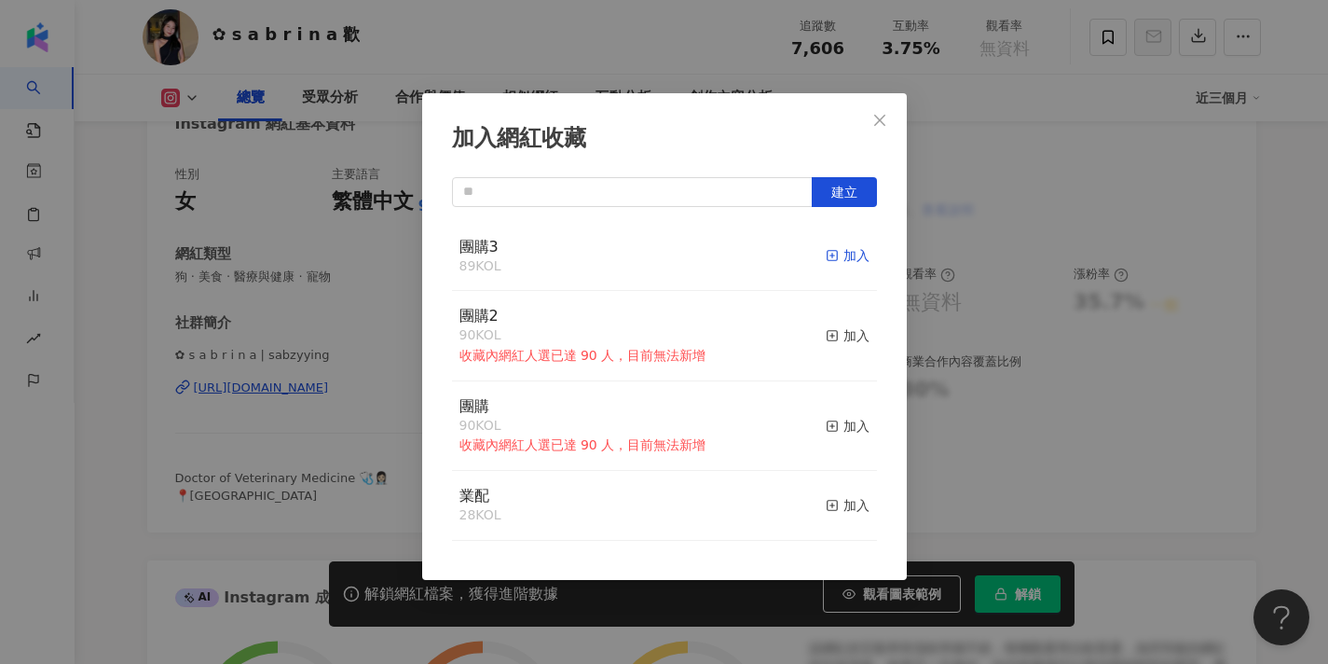
click at [843, 255] on div "加入" at bounding box center [848, 255] width 44 height 21
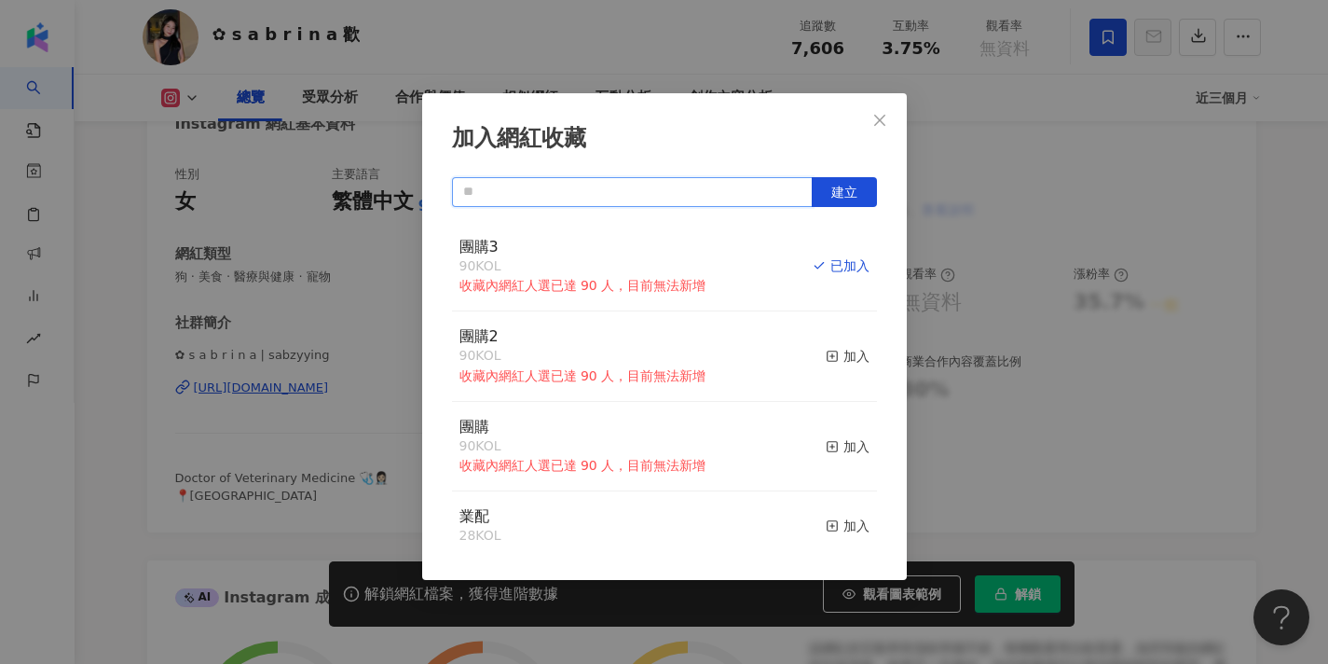
click at [681, 191] on input "text" at bounding box center [632, 192] width 361 height 30
type input "**"
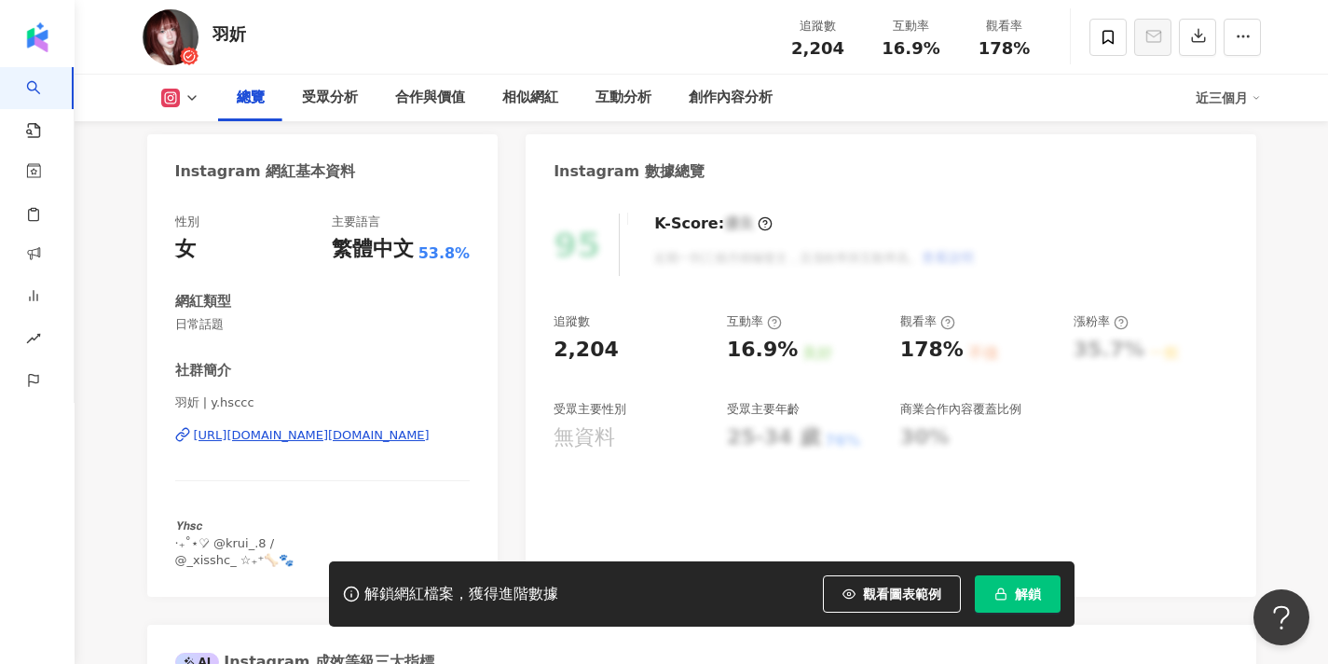
scroll to position [189, 0]
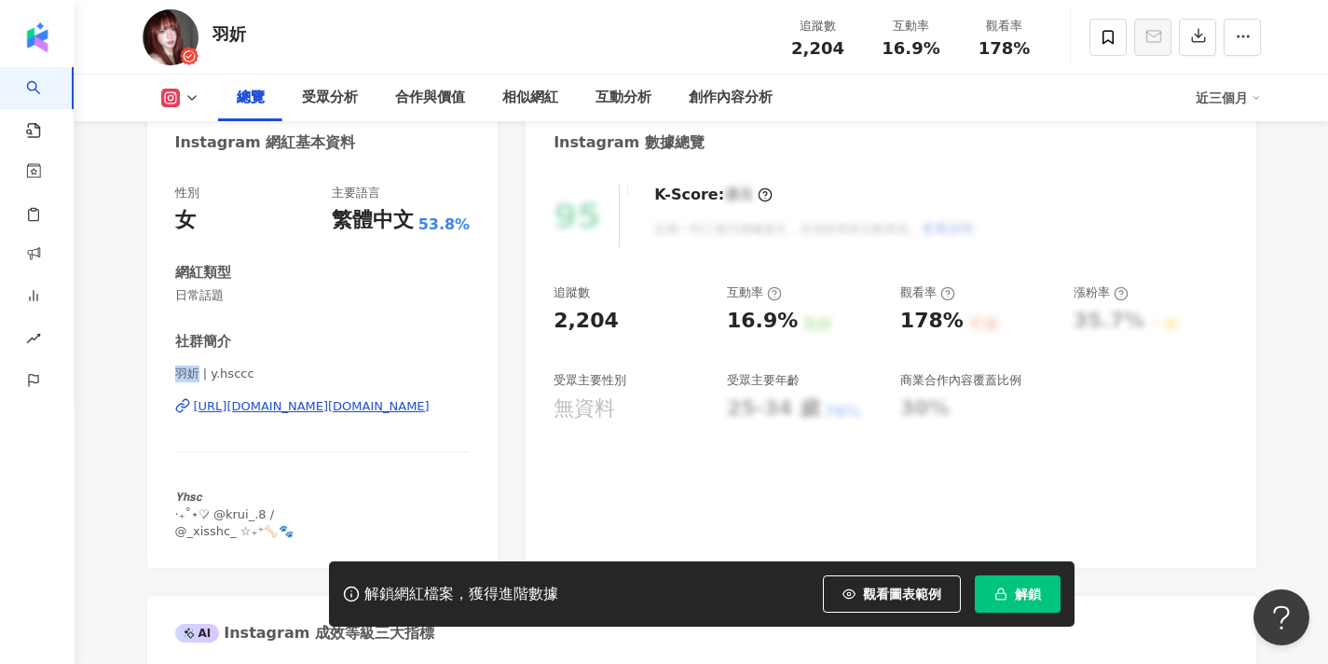
drag, startPoint x: 199, startPoint y: 372, endPoint x: 169, endPoint y: 372, distance: 30.8
click at [169, 372] on div "性別 女 主要語言 繁體中文 53.8% 網紅類型 日常話題 社群簡介 羽妡 | y.hsccc [URL][DOMAIN_NAME][DOMAIN_NAME…" at bounding box center [322, 367] width 351 height 402
copy span "羽妡"
click at [1087, 42] on div at bounding box center [1156, 37] width 210 height 56
click at [1108, 44] on icon at bounding box center [1108, 37] width 17 height 17
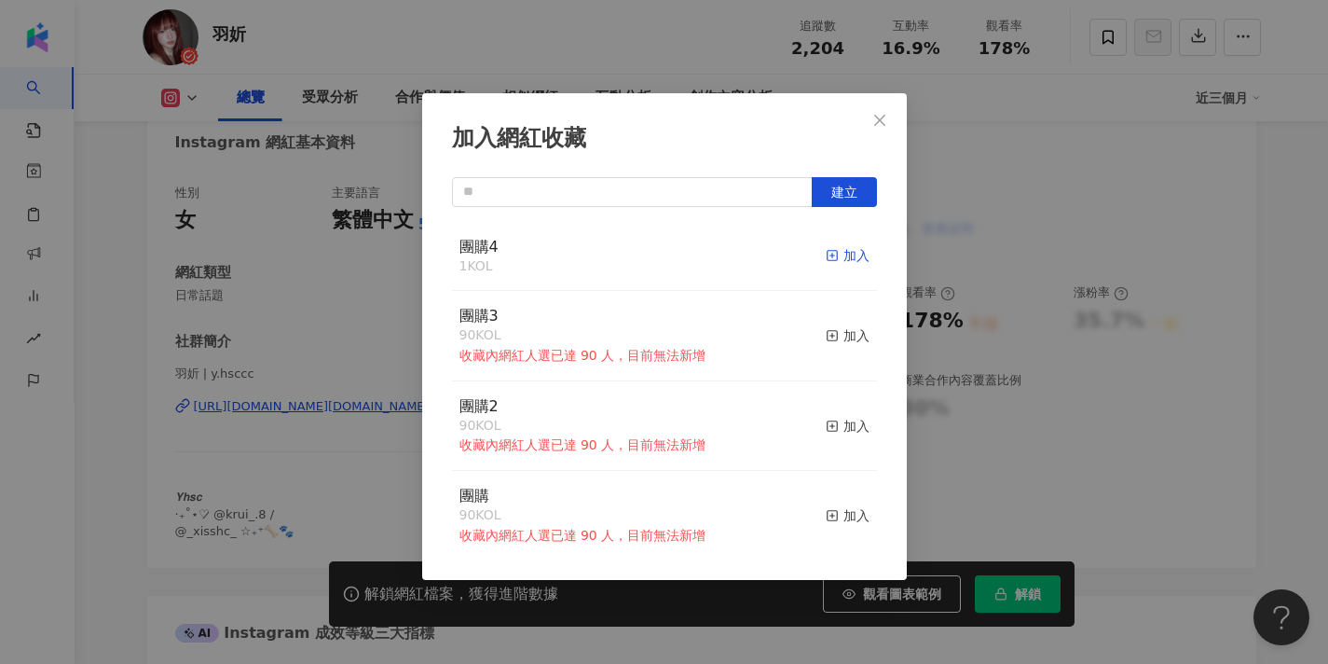
click at [831, 259] on icon "button" at bounding box center [832, 255] width 13 height 13
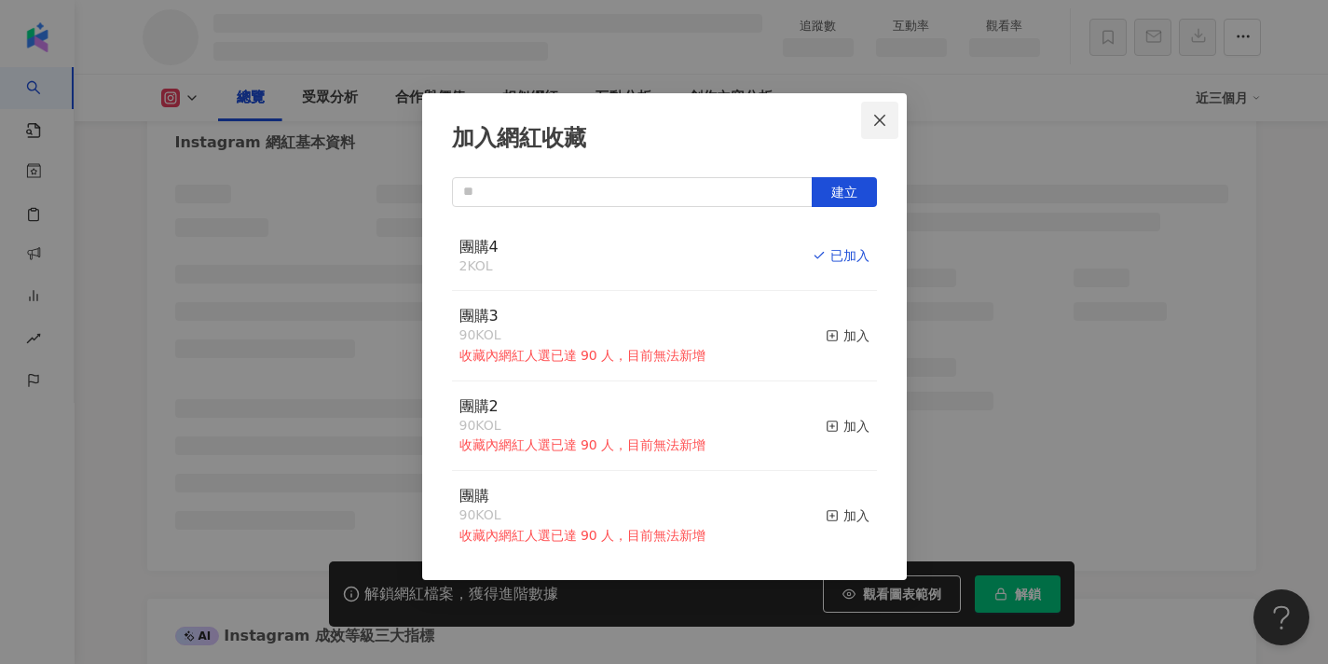
click at [887, 127] on span "Close" at bounding box center [879, 120] width 37 height 15
